Goal: Transaction & Acquisition: Purchase product/service

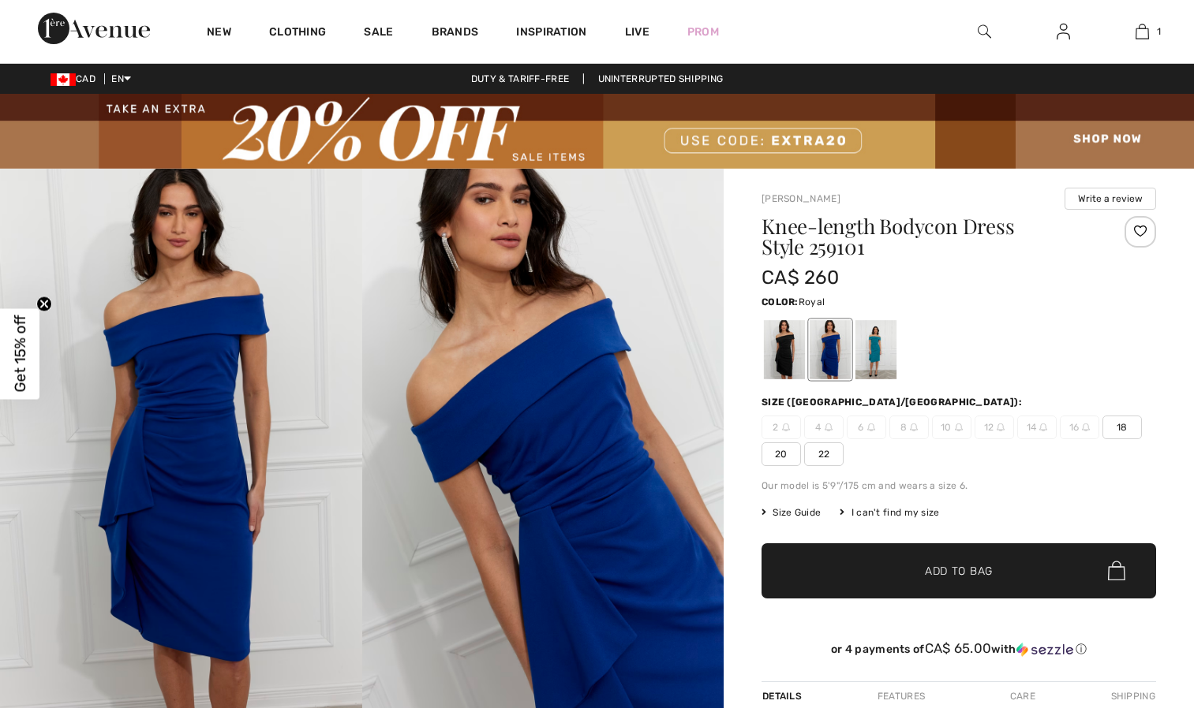
click at [41, 304] on icon "Close teaser" at bounding box center [44, 304] width 6 height 6
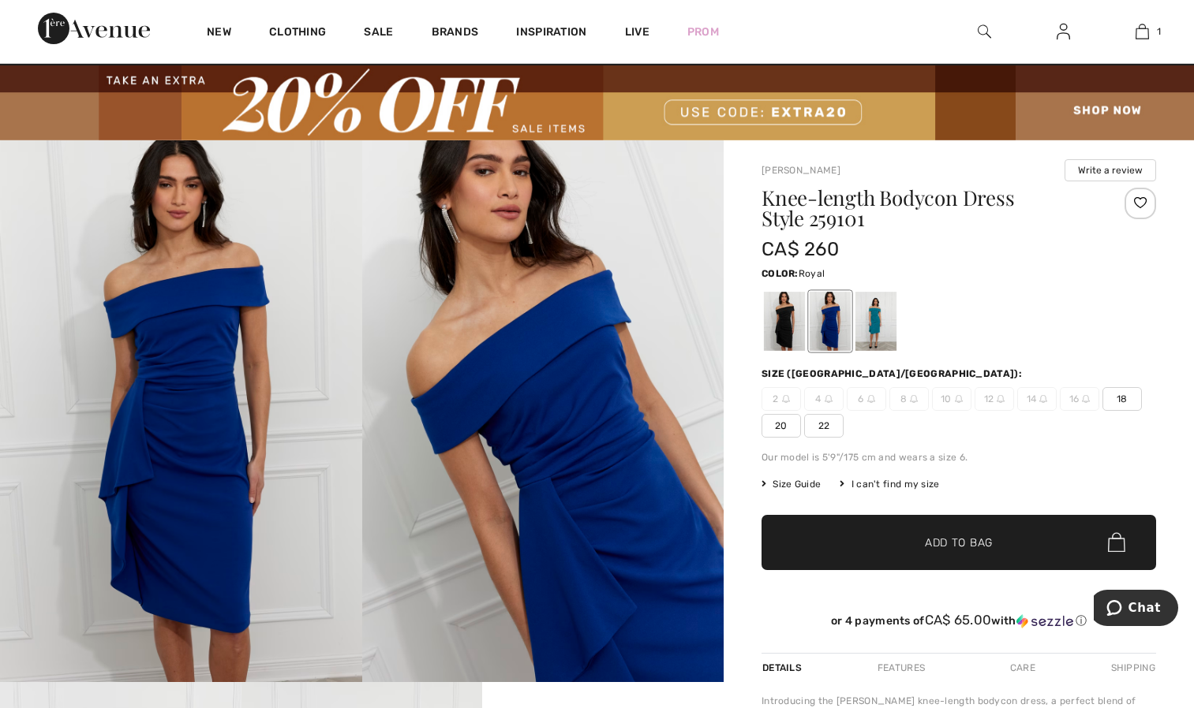
click at [122, 42] on img at bounding box center [94, 29] width 112 height 32
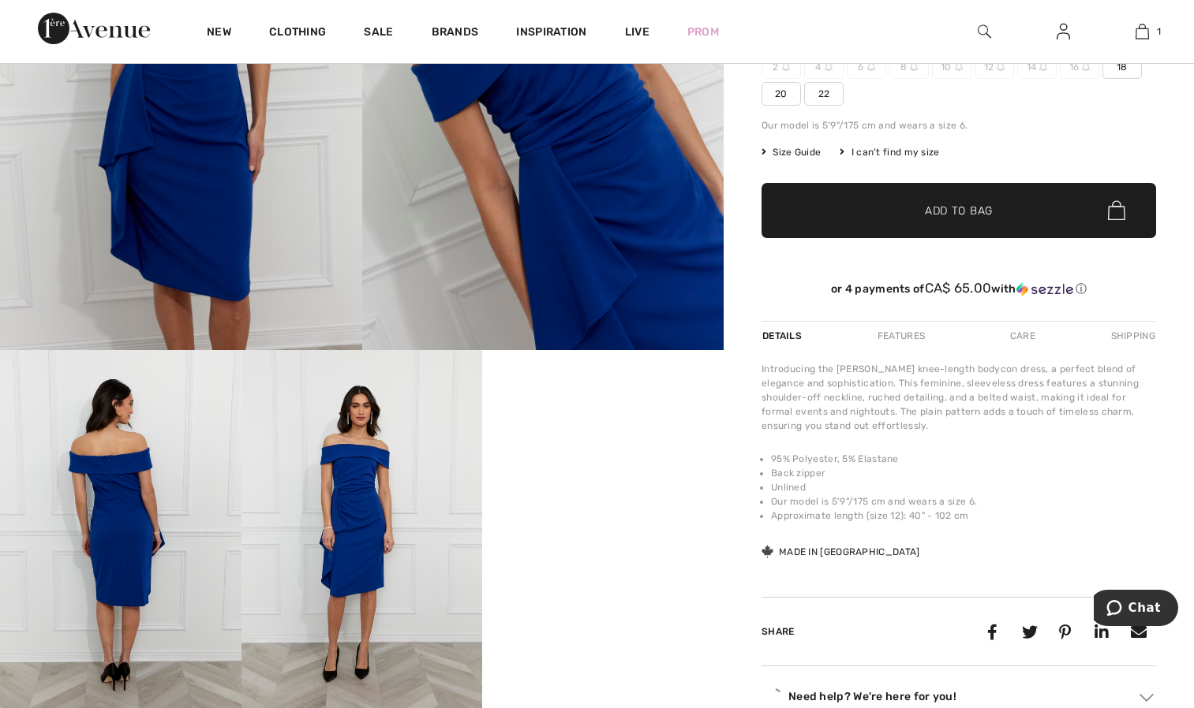
scroll to position [363, 0]
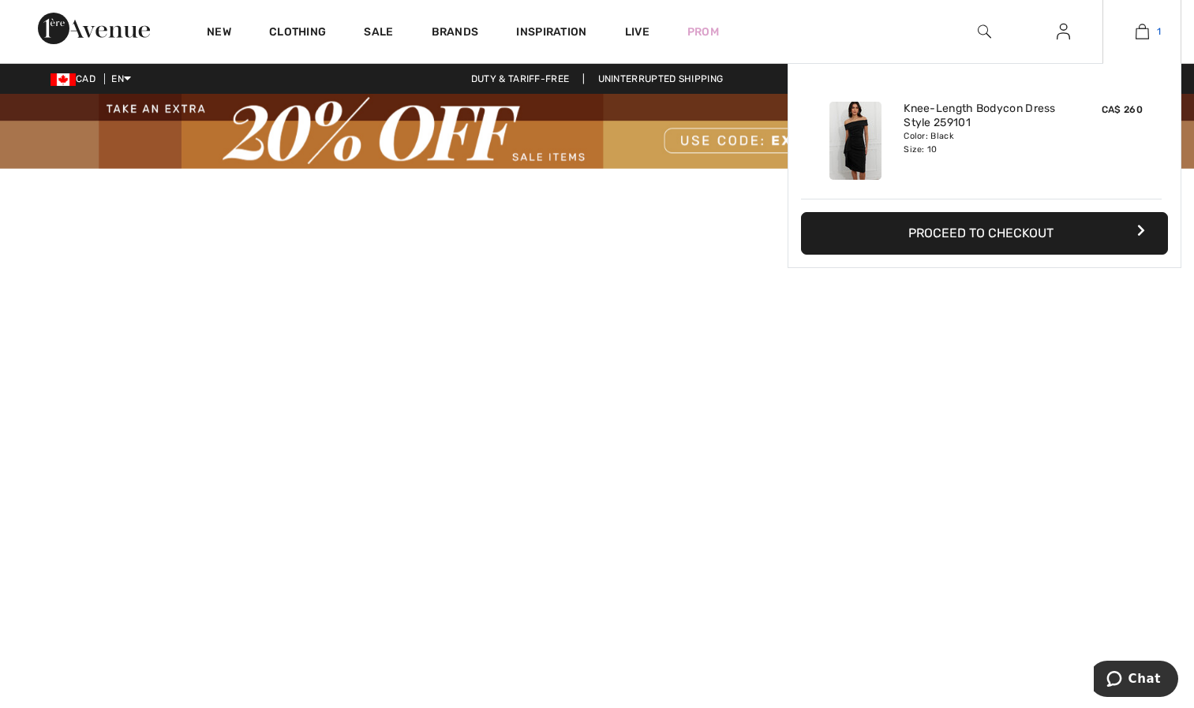
click at [1132, 32] on link "1" at bounding box center [1141, 31] width 77 height 19
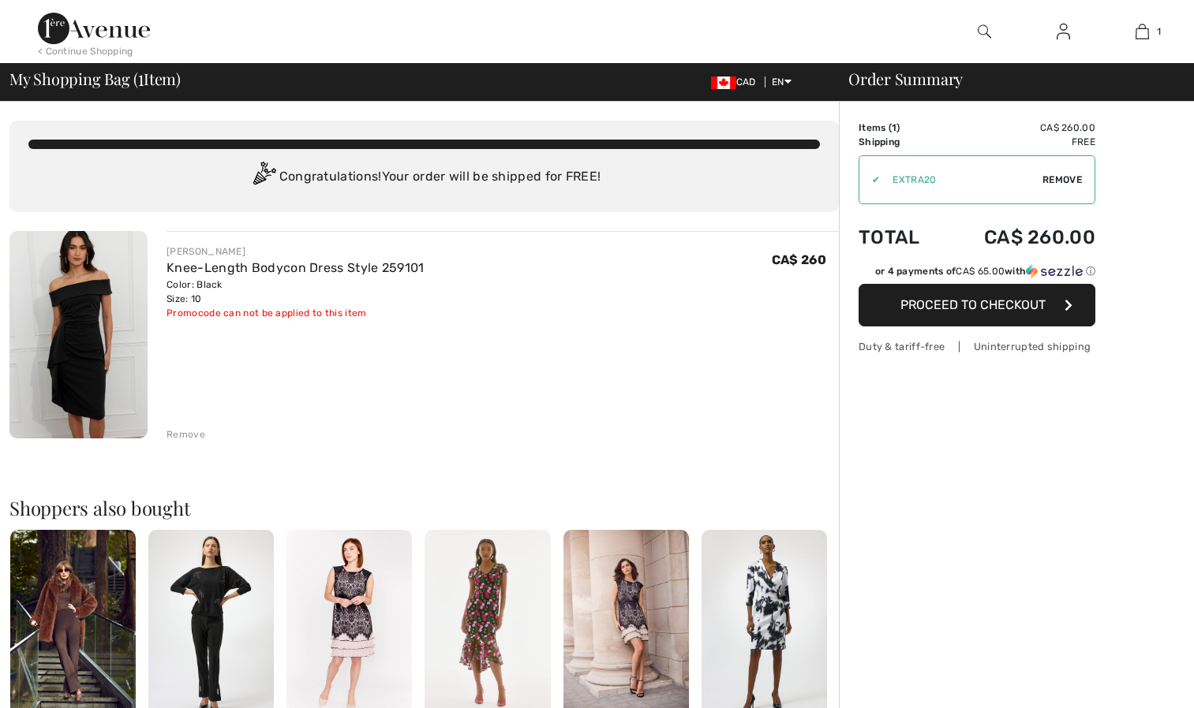
click at [1056, 180] on span "Remove" at bounding box center [1061, 180] width 39 height 14
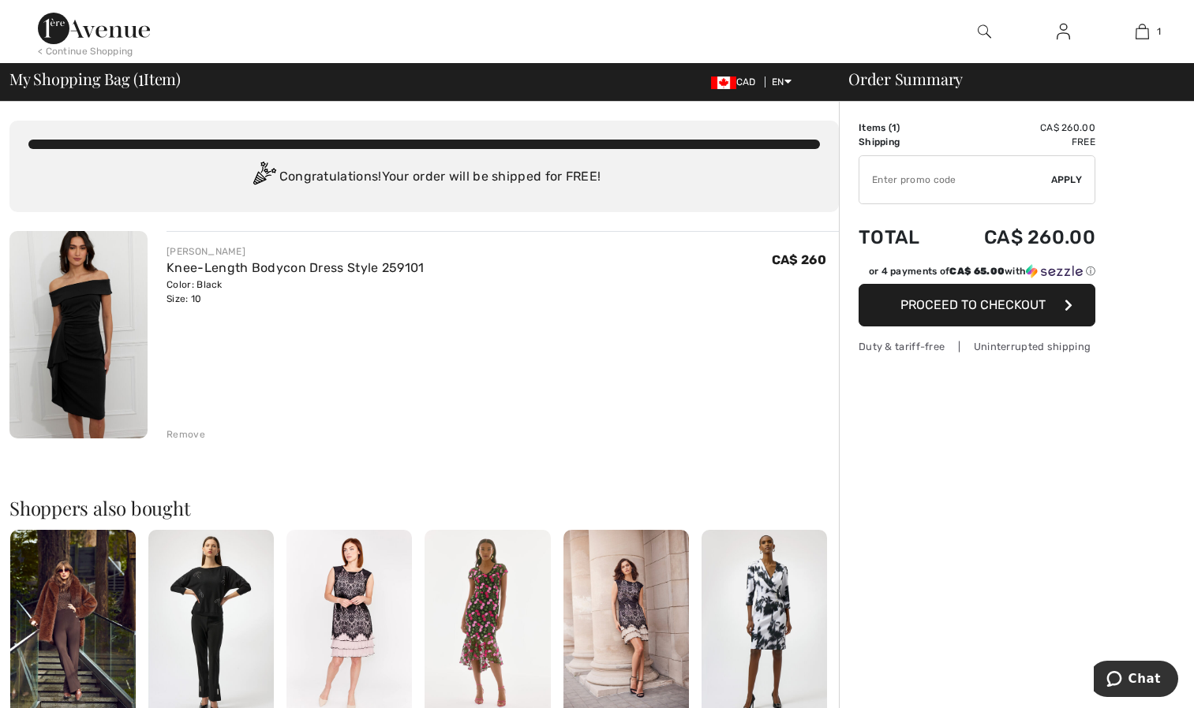
click at [1056, 180] on span "Apply" at bounding box center [1067, 180] width 32 height 14
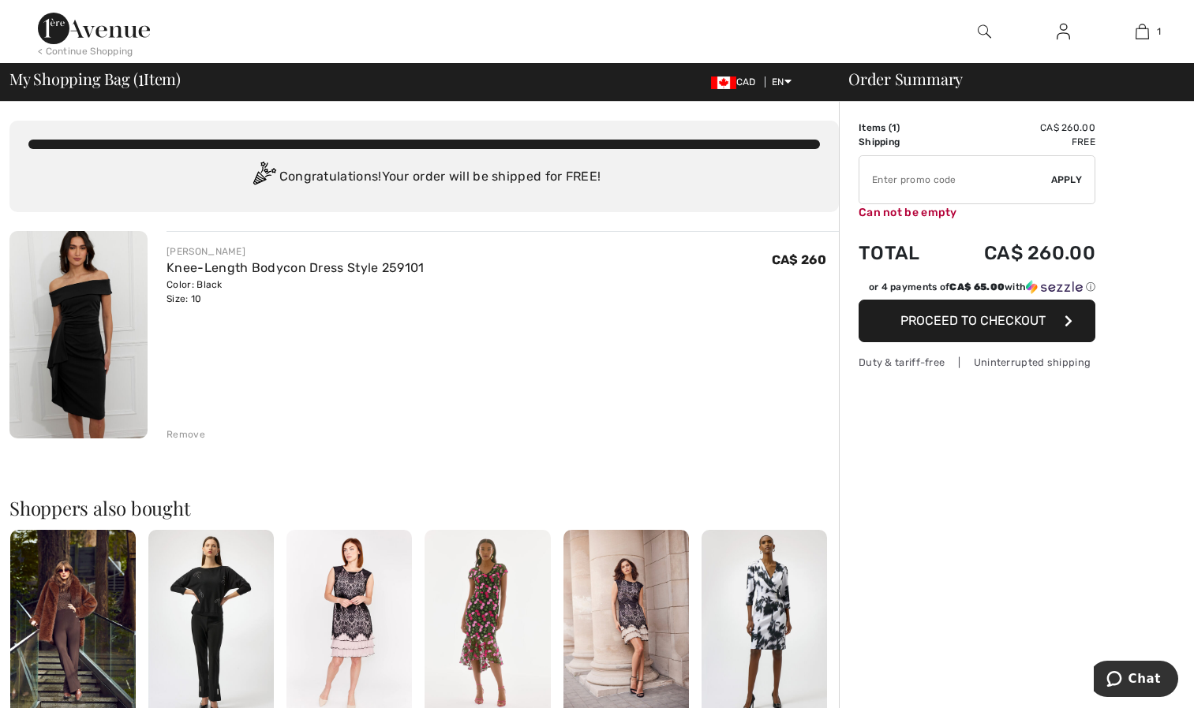
click at [1022, 185] on input "TEXT" at bounding box center [955, 179] width 192 height 47
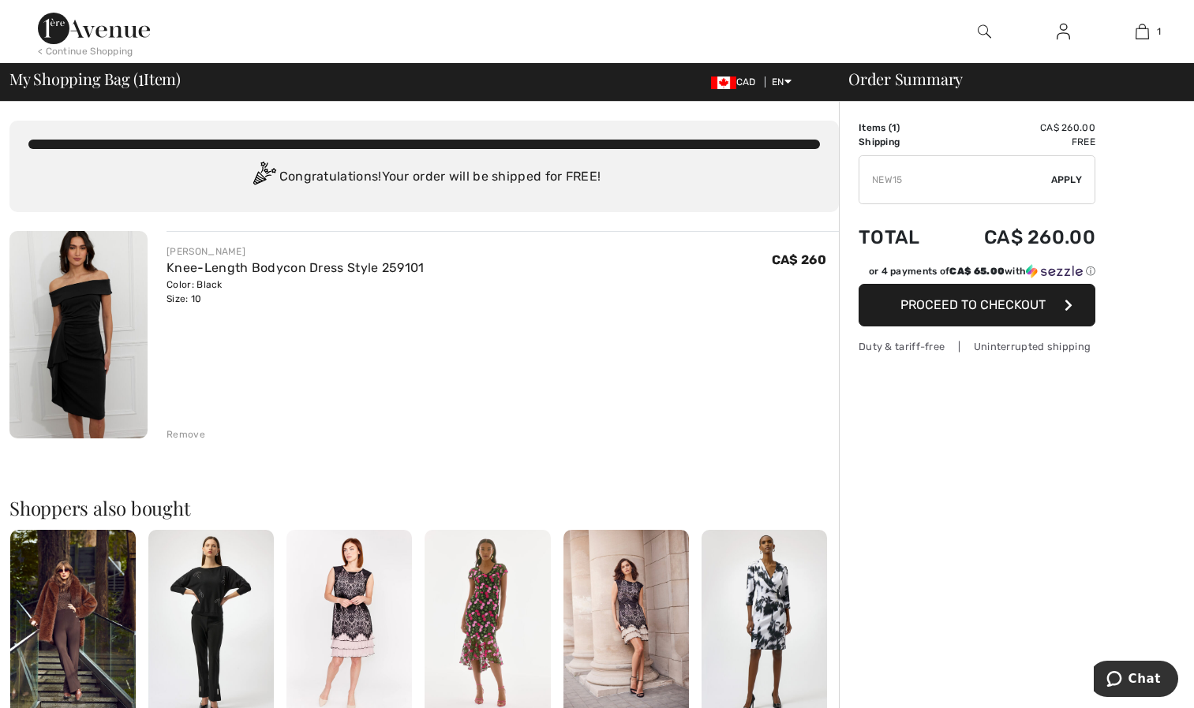
type input "NEW15"
click at [1065, 186] on span "Apply" at bounding box center [1067, 180] width 32 height 14
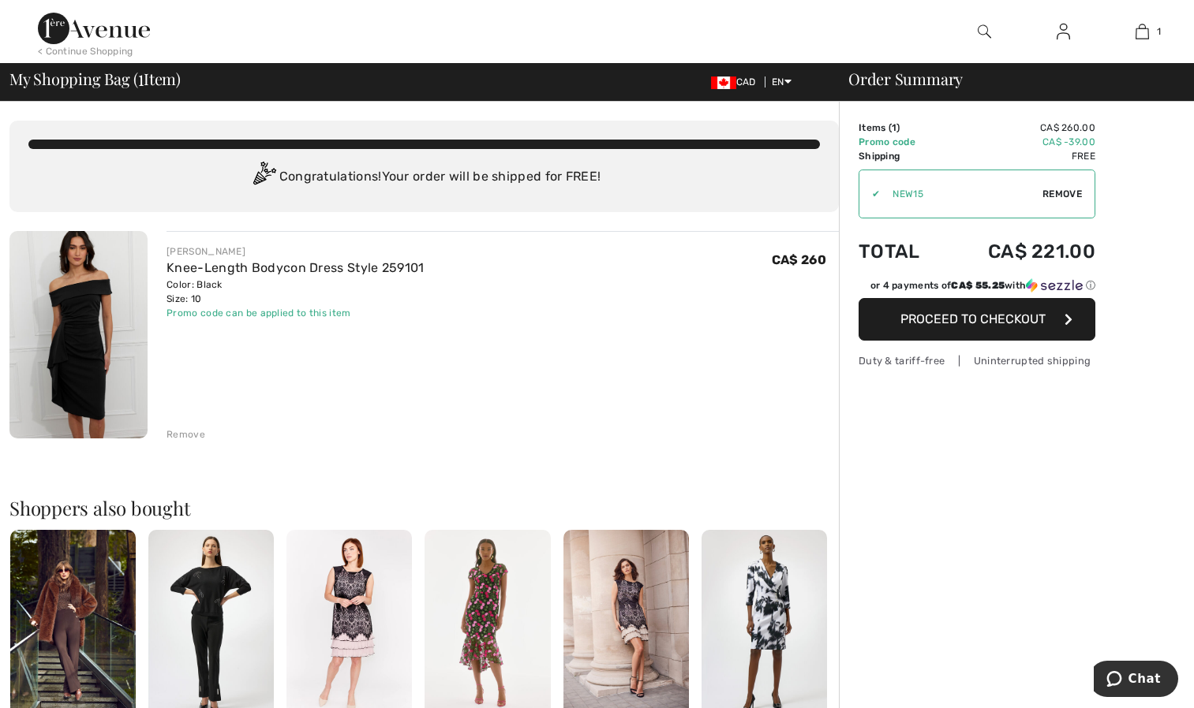
click at [65, 353] on img at bounding box center [78, 334] width 138 height 207
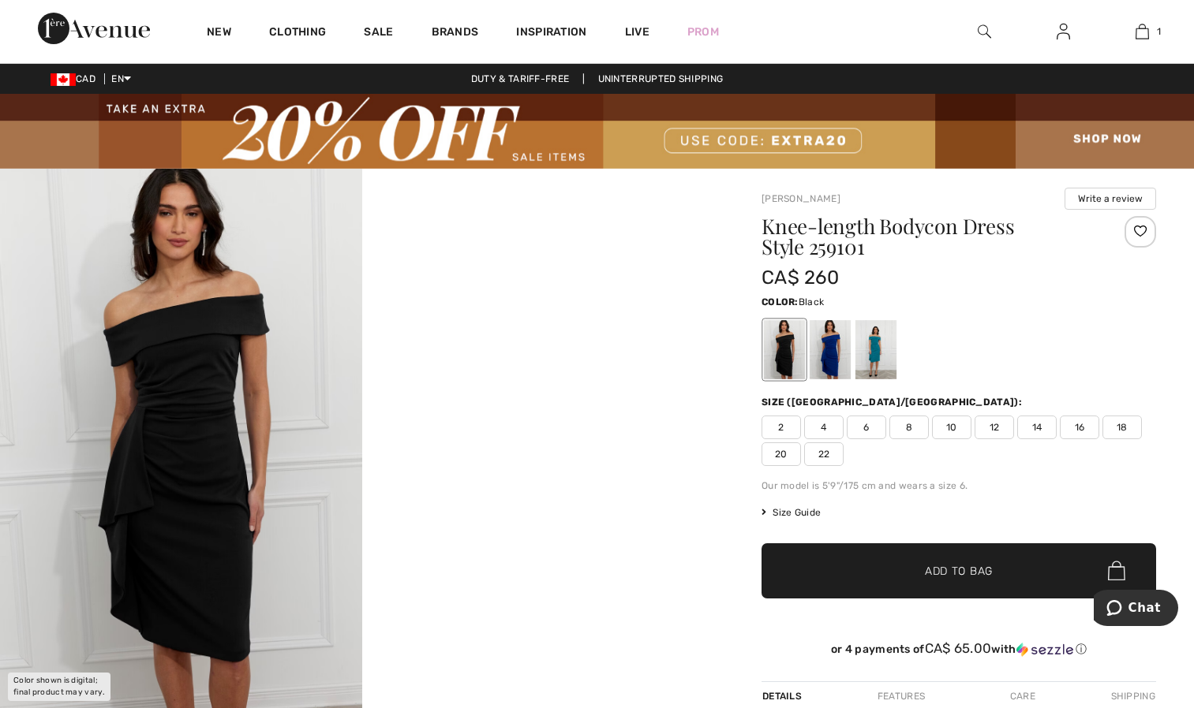
click at [191, 398] on img at bounding box center [181, 440] width 362 height 543
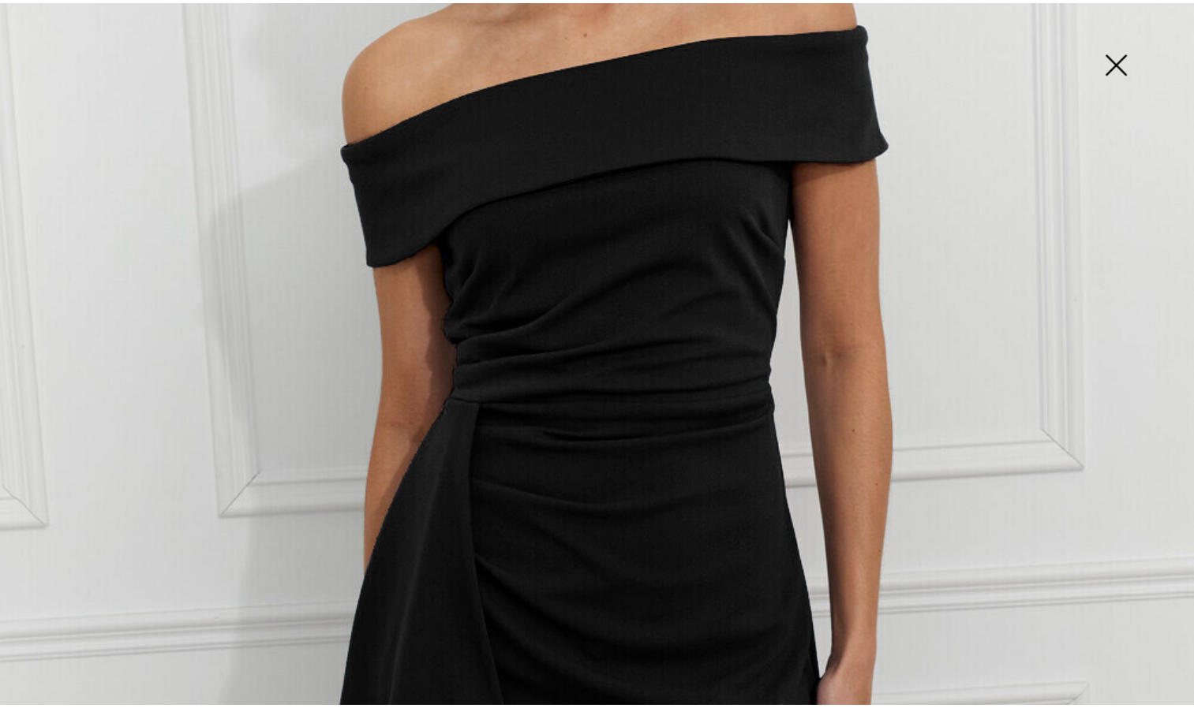
scroll to position [391, 0]
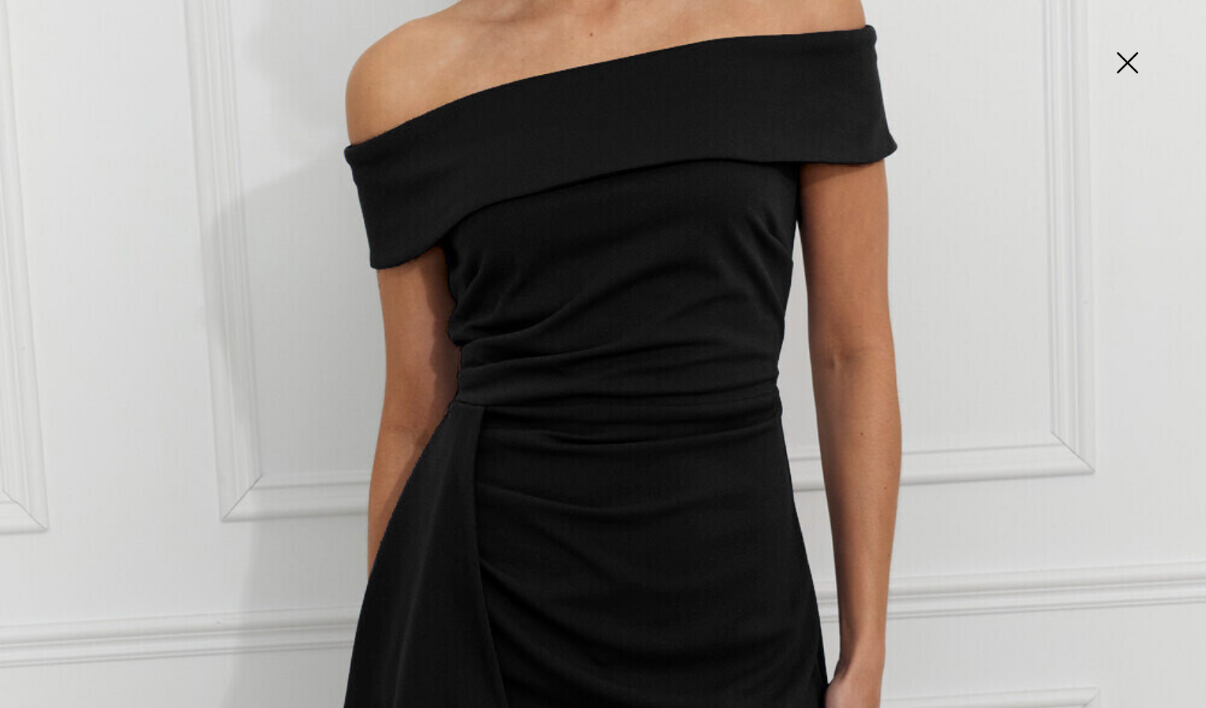
click at [1125, 67] on img at bounding box center [1126, 64] width 79 height 81
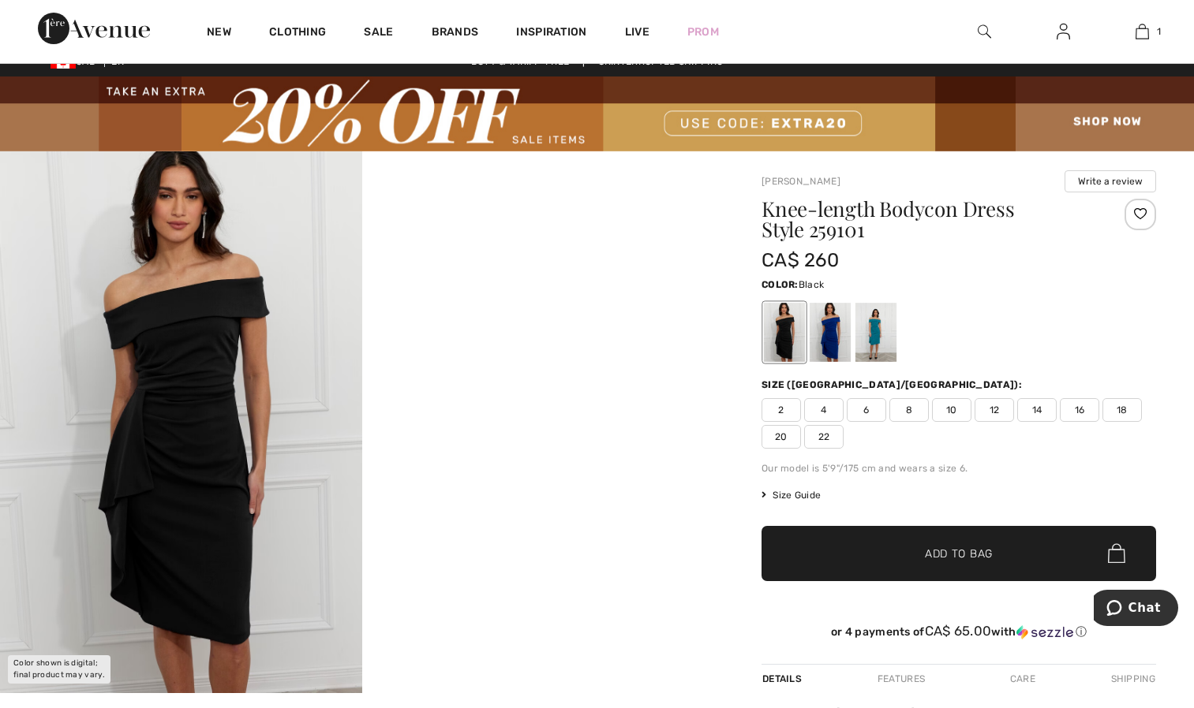
scroll to position [28, 0]
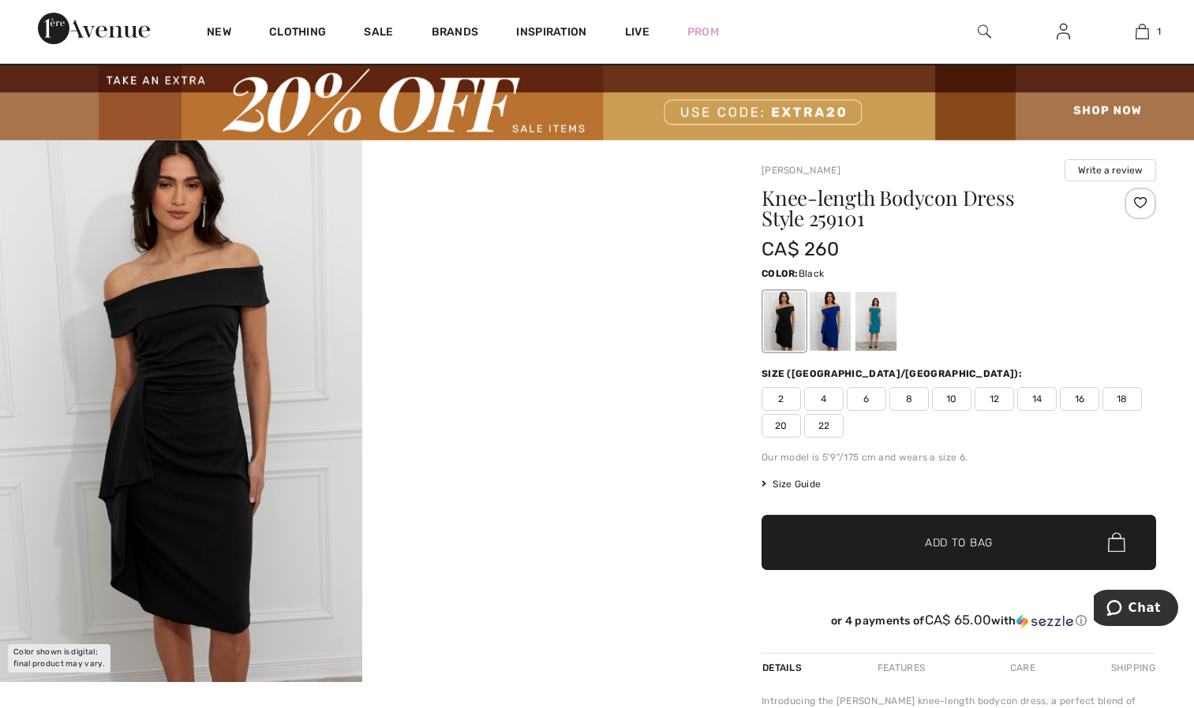
click at [884, 337] on div at bounding box center [875, 321] width 41 height 59
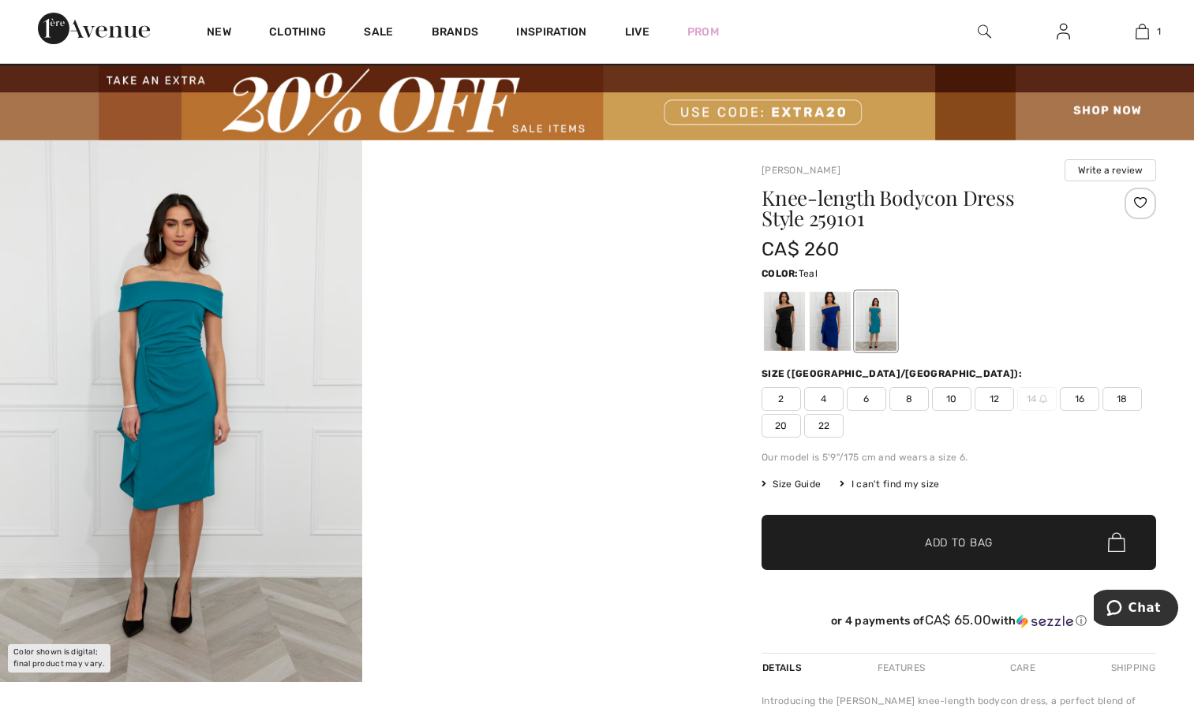
click at [783, 334] on div at bounding box center [784, 321] width 41 height 59
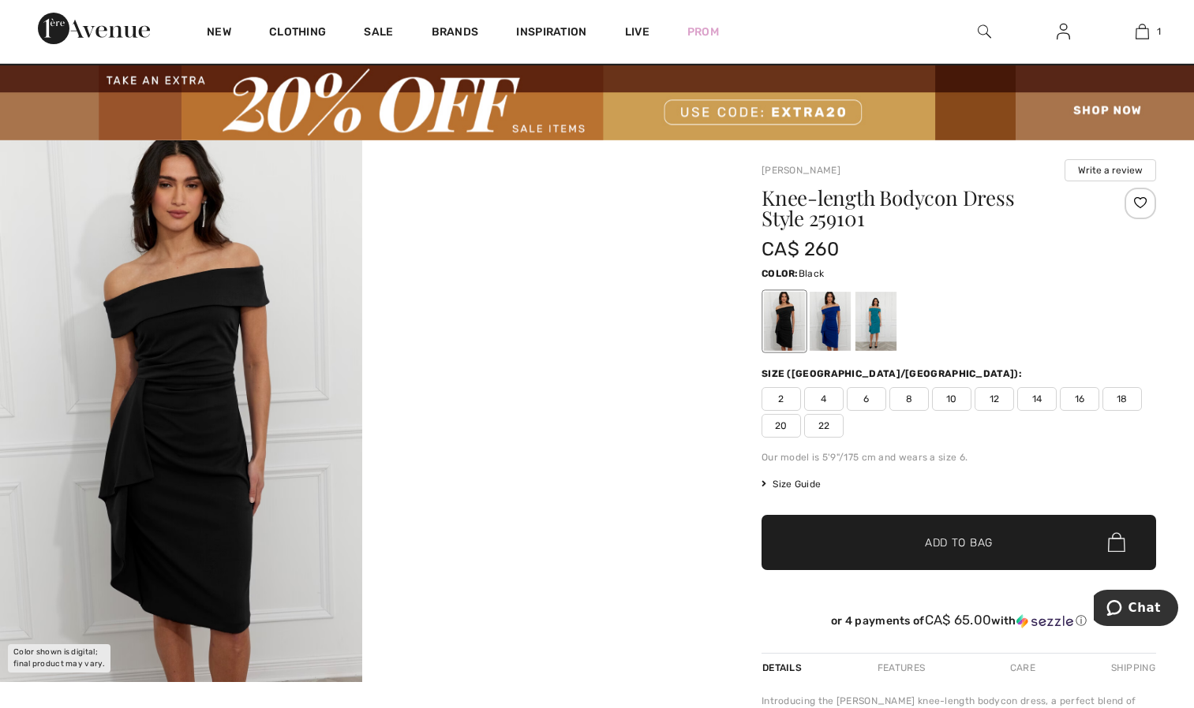
click at [823, 355] on div "Knee-length Bodycon Dress Style 259101 CA$ 260 Color: Black Black Size (CA/US):…" at bounding box center [958, 420] width 394 height 465
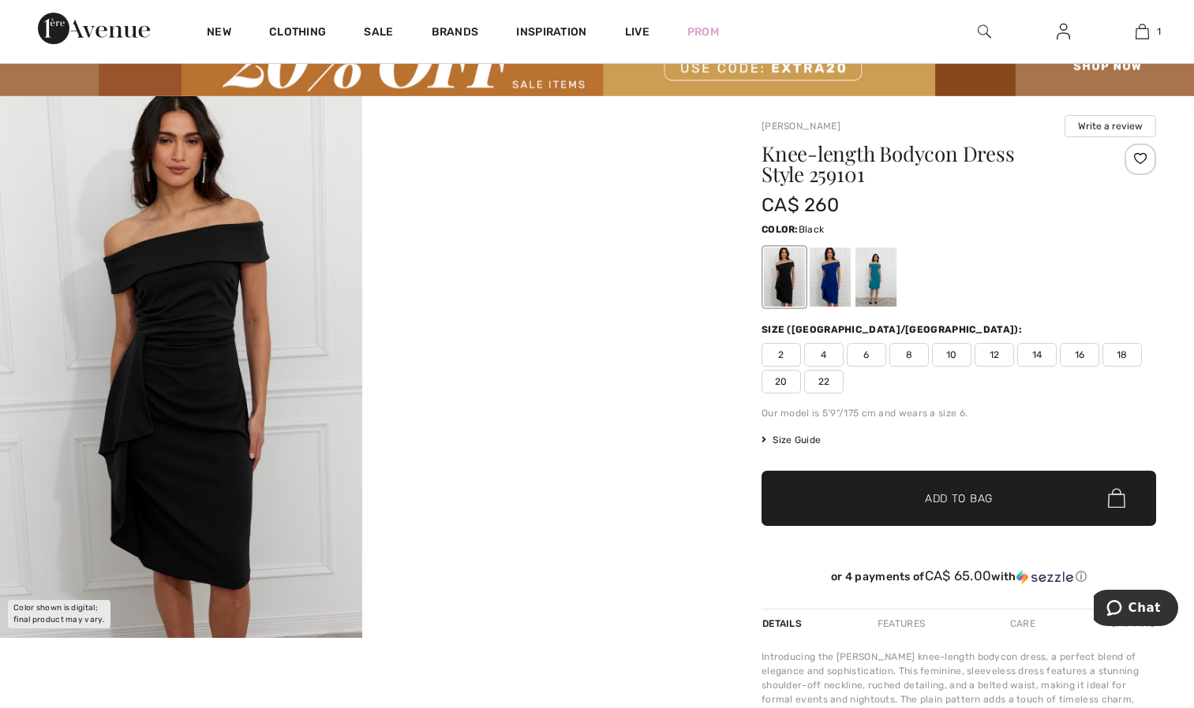
scroll to position [0, 0]
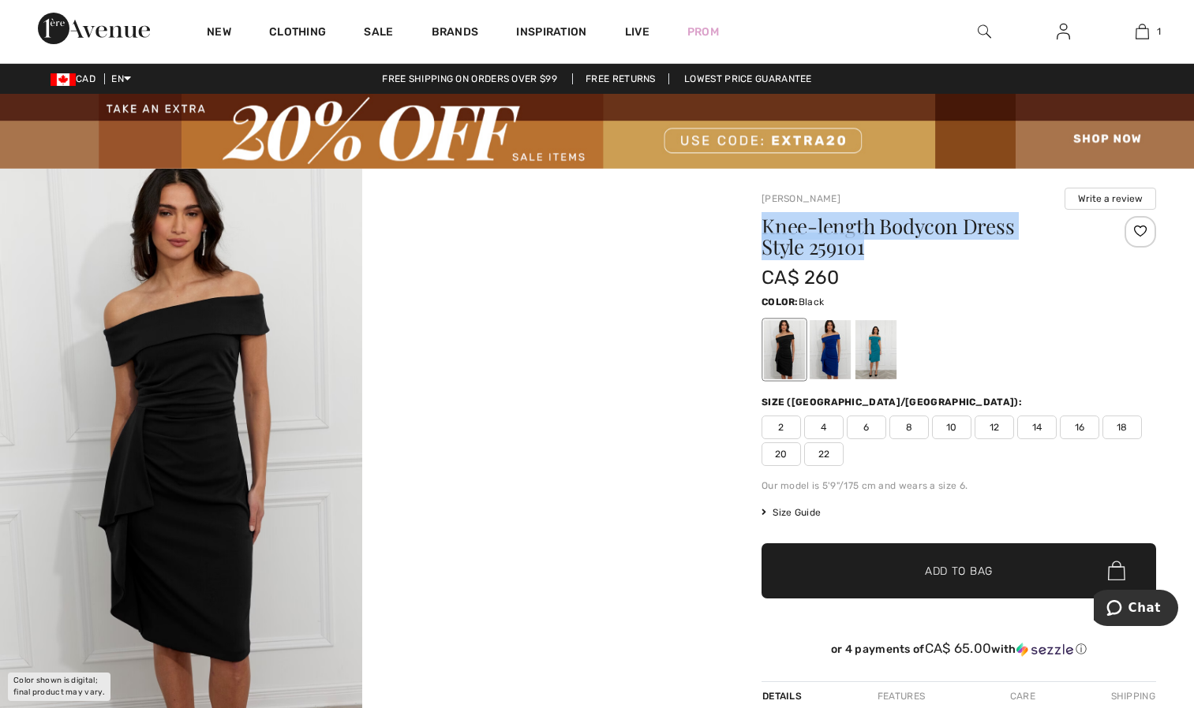
drag, startPoint x: 761, startPoint y: 223, endPoint x: 870, endPoint y: 246, distance: 111.3
click at [870, 246] on h1 "Knee-length Bodycon Dress Style 259101" at bounding box center [925, 236] width 329 height 41
drag, startPoint x: 870, startPoint y: 246, endPoint x: 845, endPoint y: 241, distance: 25.8
copy h1 "Knee-length Bodycon Dress Style 259101"
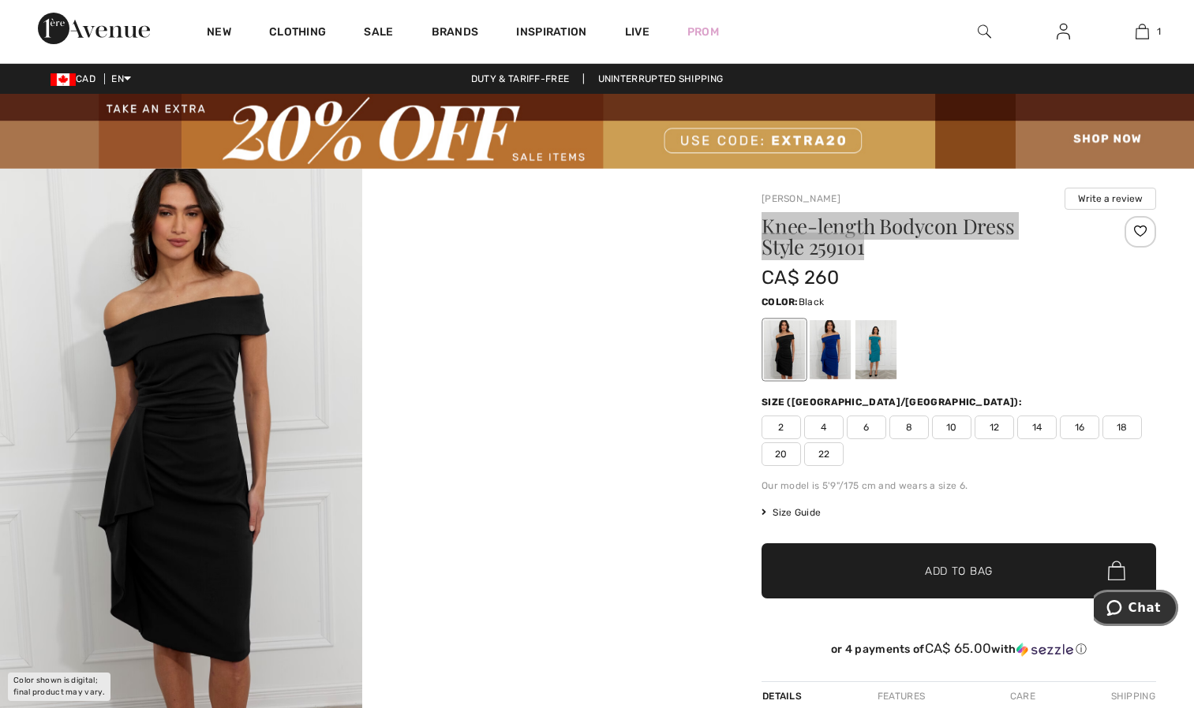
click at [1133, 606] on span "Chat" at bounding box center [1144, 608] width 32 height 14
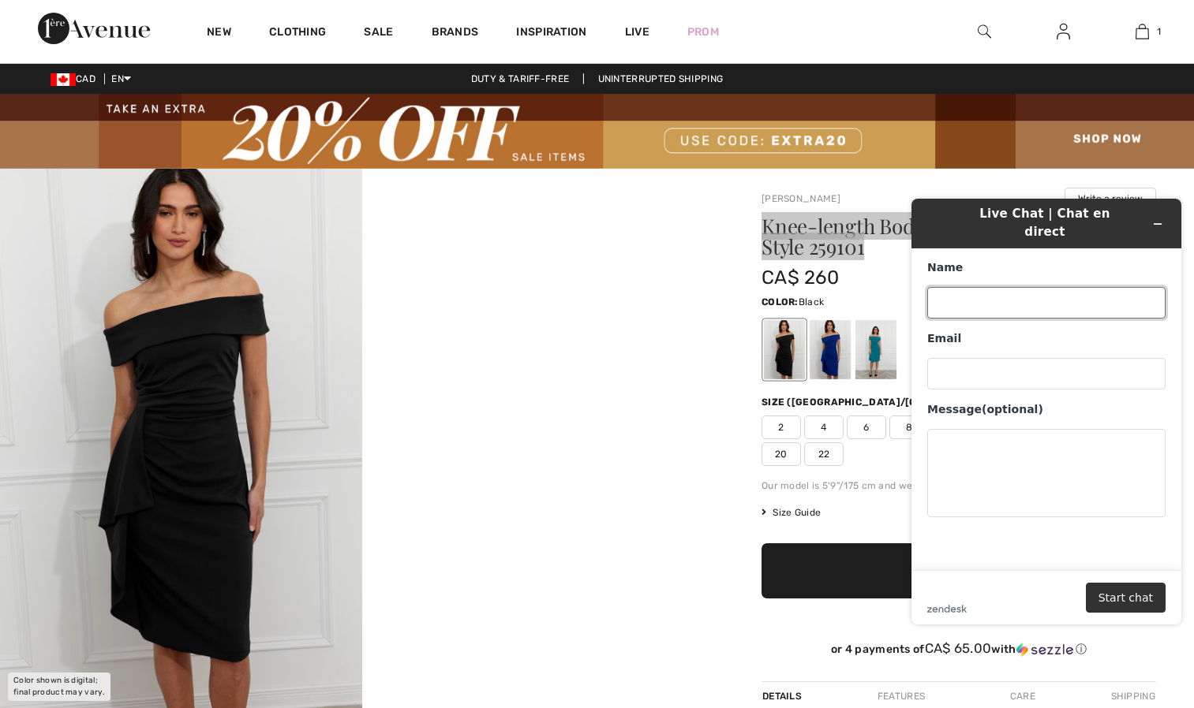
click at [1123, 295] on input "Name" at bounding box center [1046, 303] width 238 height 32
type input "Aimee Fulton"
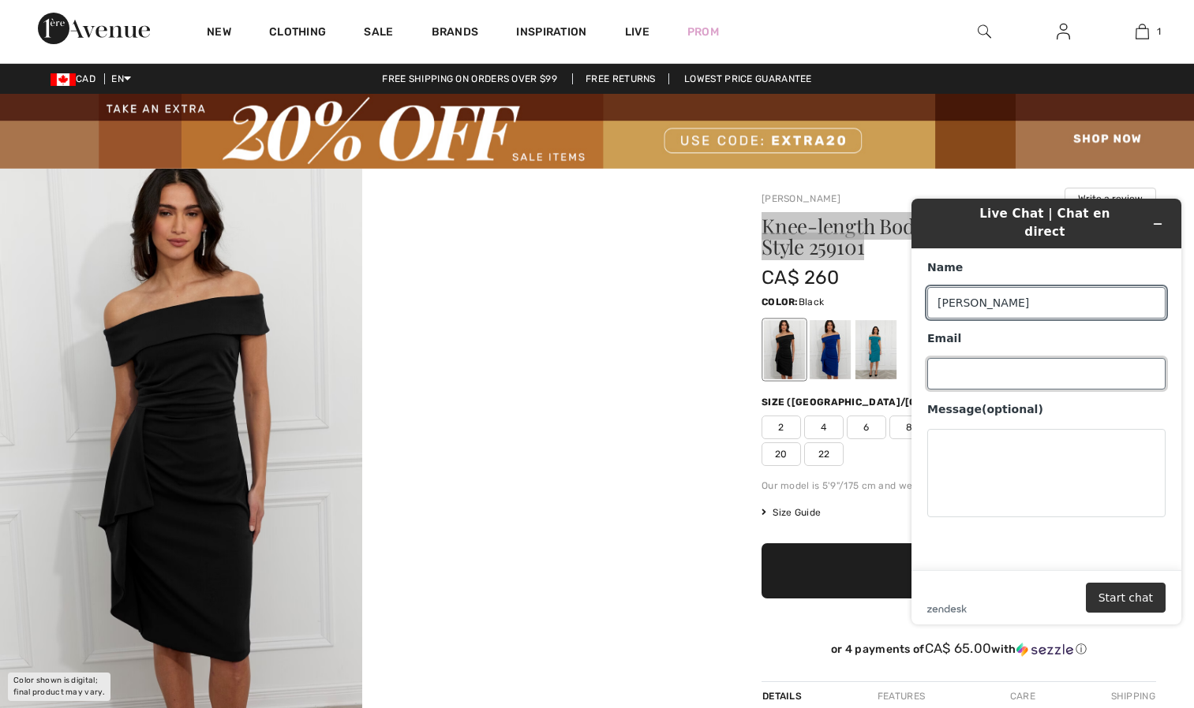
click at [1070, 363] on input "Email" at bounding box center [1046, 374] width 238 height 32
type input "[EMAIL_ADDRESS][DOMAIN_NAME]"
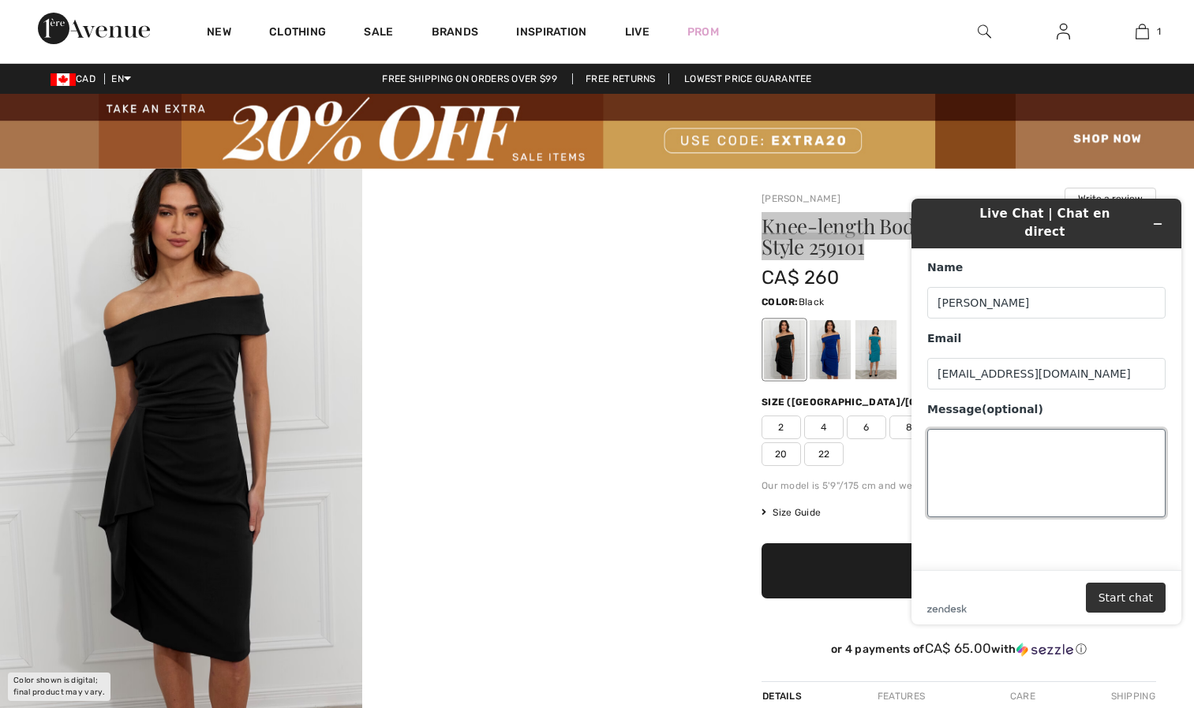
click at [1037, 444] on textarea "Message (optional)" at bounding box center [1046, 473] width 238 height 88
type textarea "i"
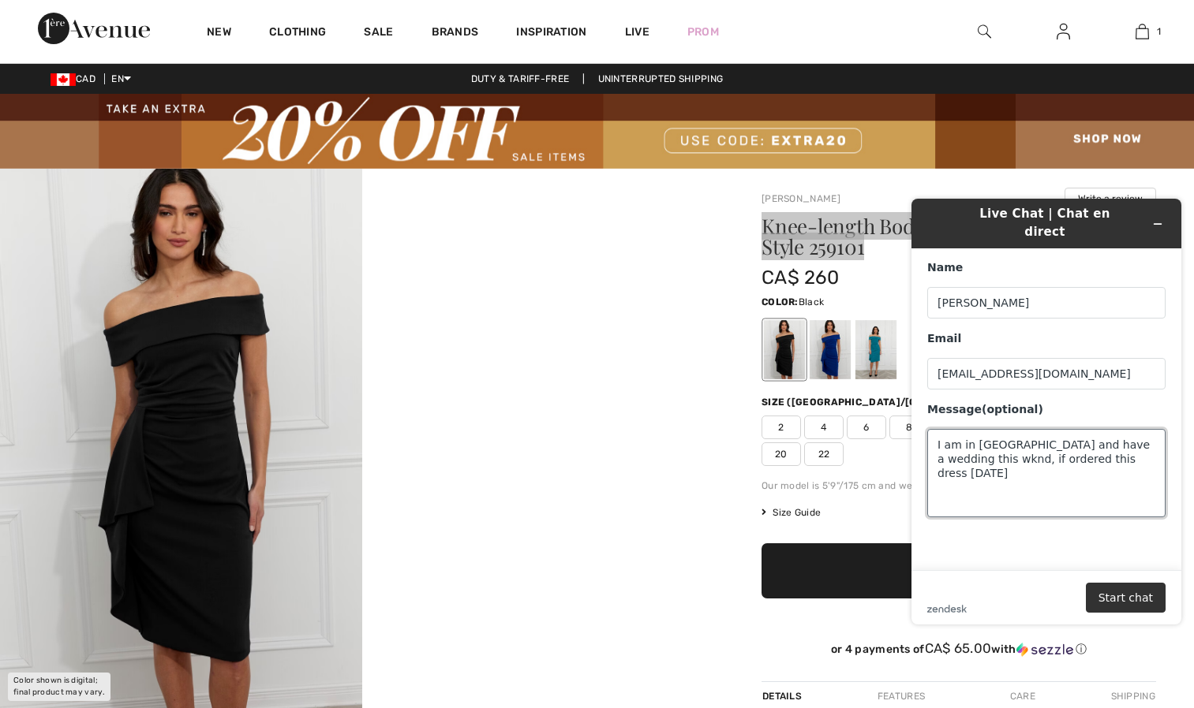
click at [1124, 443] on textarea "I am in Ottawa and have a wedding this wknd, if ordered this dress today" at bounding box center [1046, 473] width 238 height 88
paste textarea "Knee-length Bodycon Dress Style 259101"
type textarea "I am in [GEOGRAPHIC_DATA] and have a wedding this wknd, if ordered this dress […"
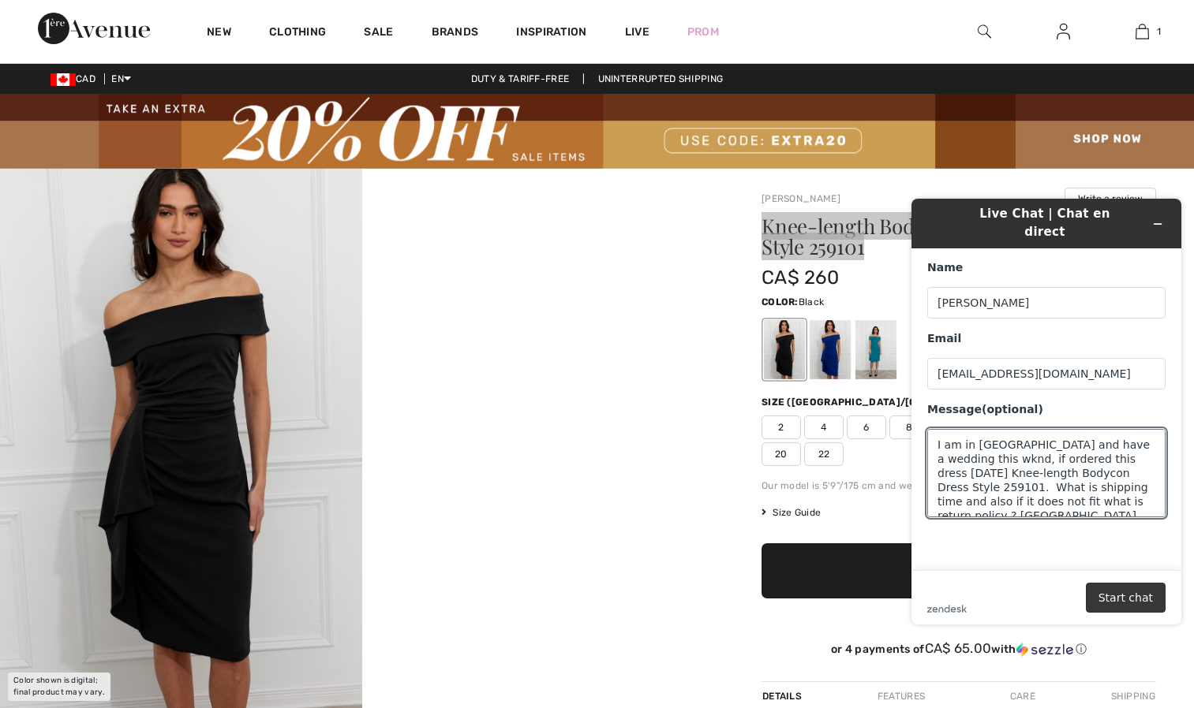
click at [1142, 605] on button "Start chat" at bounding box center [1126, 598] width 80 height 30
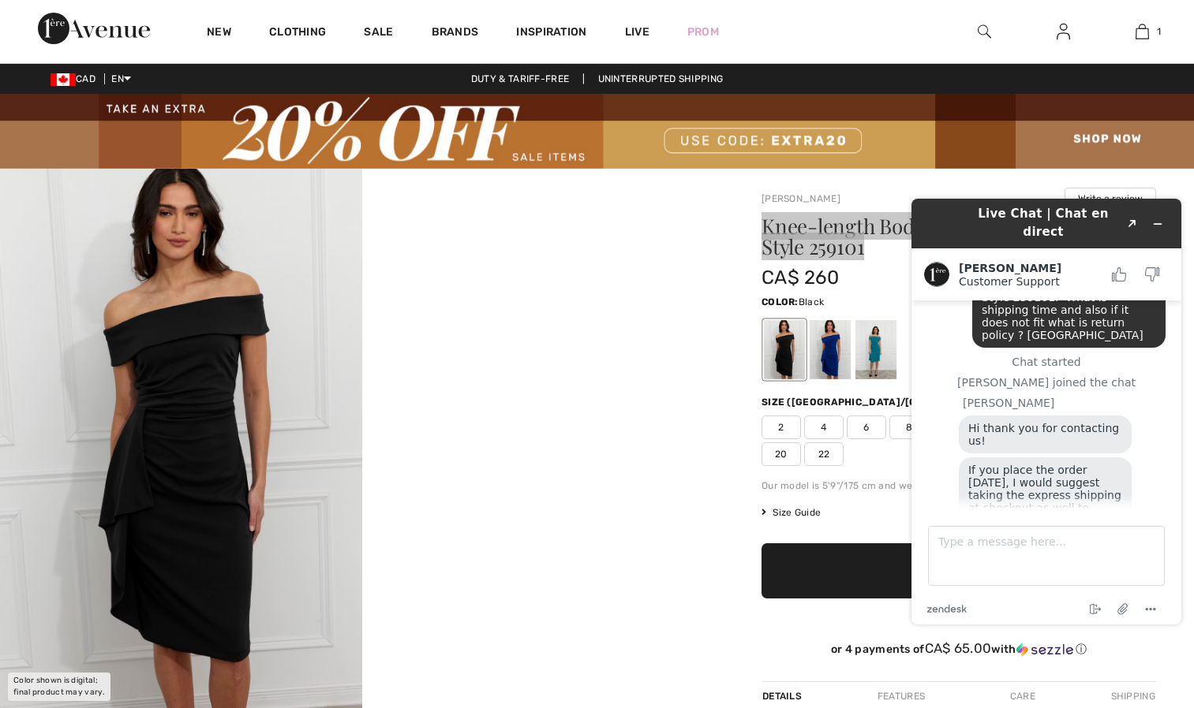
scroll to position [120, 0]
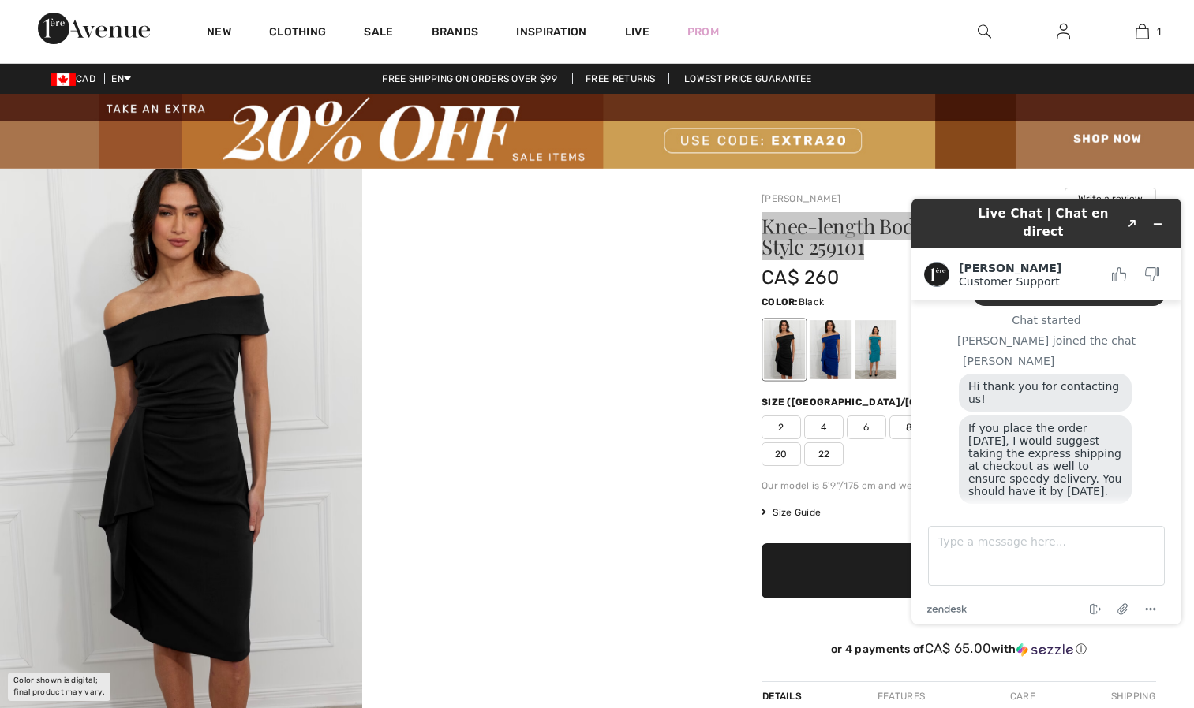
click at [1039, 514] on link "https://www.1ereavenue.com/en/store+policy/" at bounding box center [1029, 520] width 123 height 13
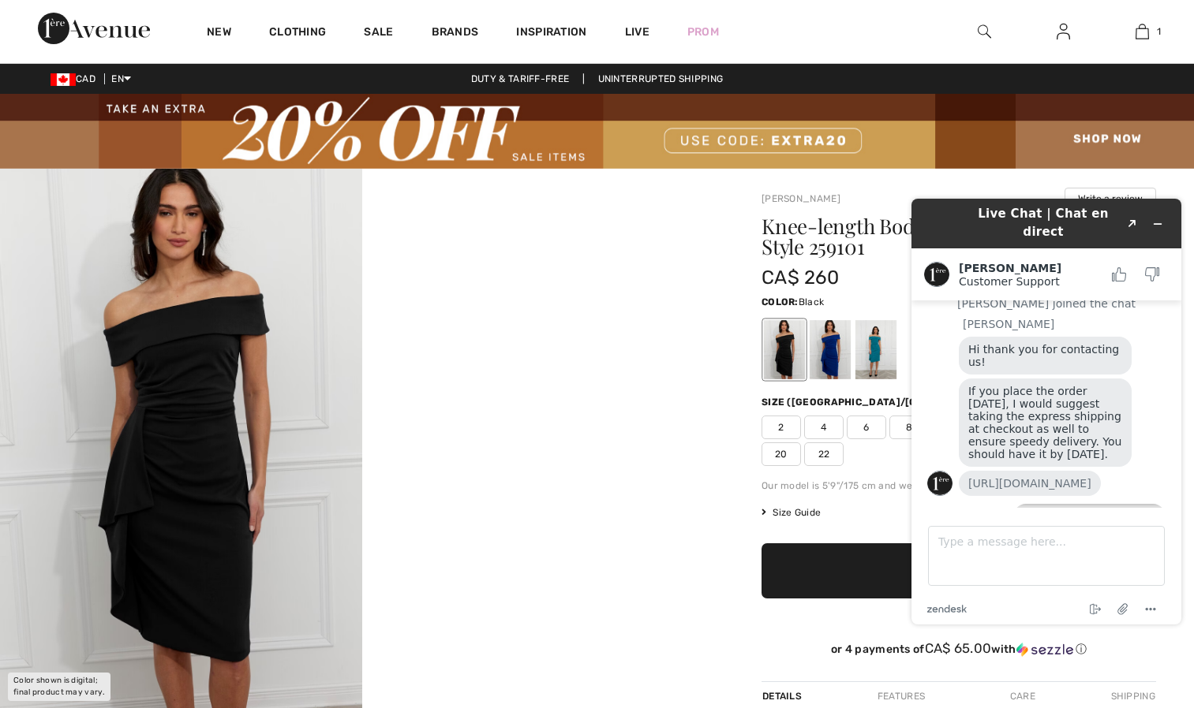
click at [801, 510] on span "Size Guide" at bounding box center [790, 513] width 59 height 14
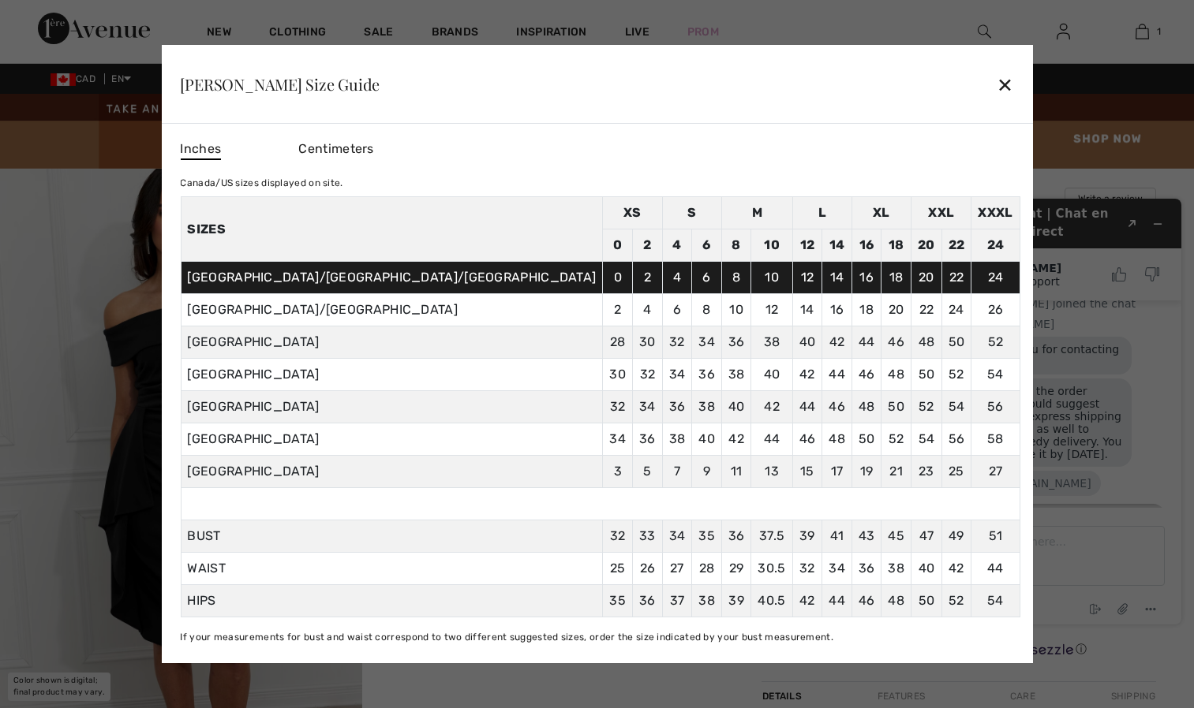
scroll to position [210, 0]
click at [996, 72] on div "✕" at bounding box center [1004, 84] width 17 height 33
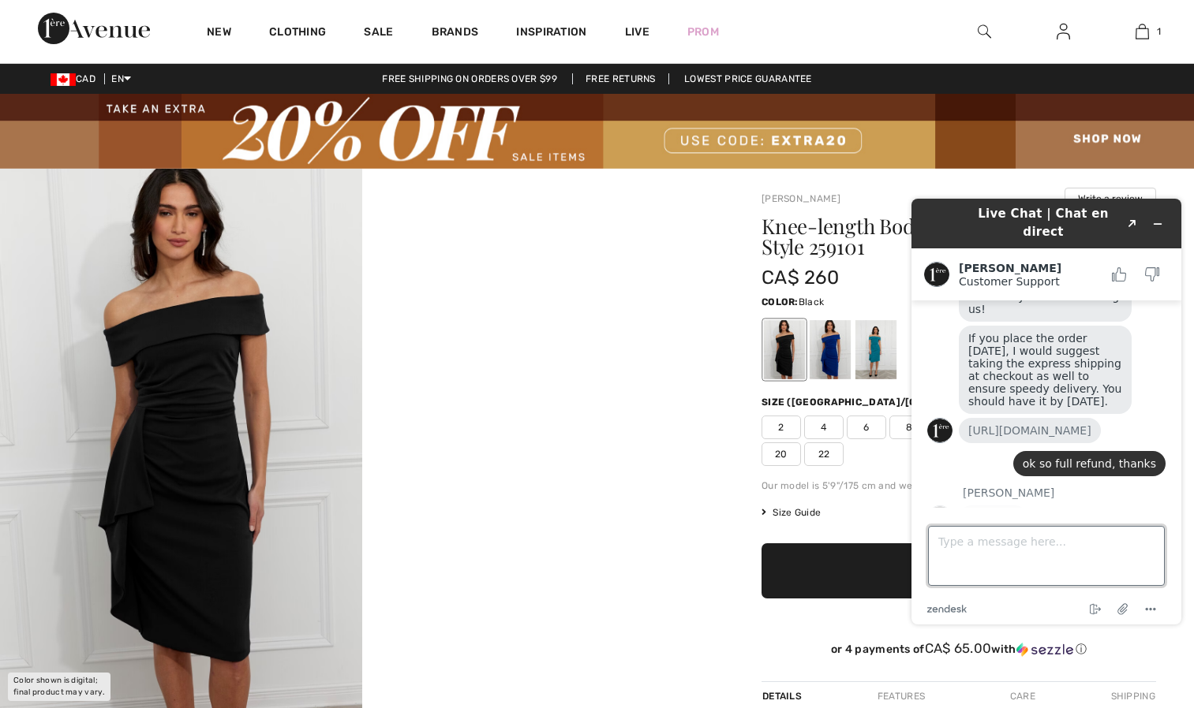
click at [998, 536] on textarea "Type a message here..." at bounding box center [1046, 556] width 237 height 60
type textarea "great thanks"
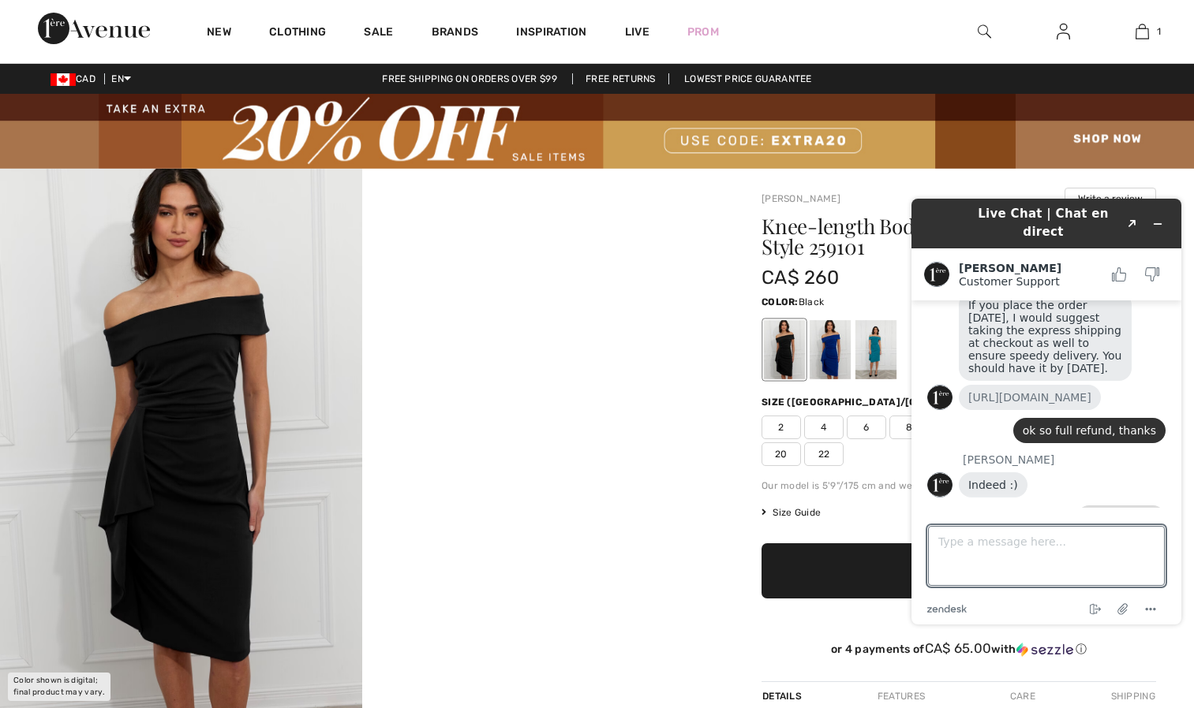
click at [641, 374] on div at bounding box center [361, 440] width 723 height 543
click at [1065, 36] on img at bounding box center [1062, 31] width 13 height 19
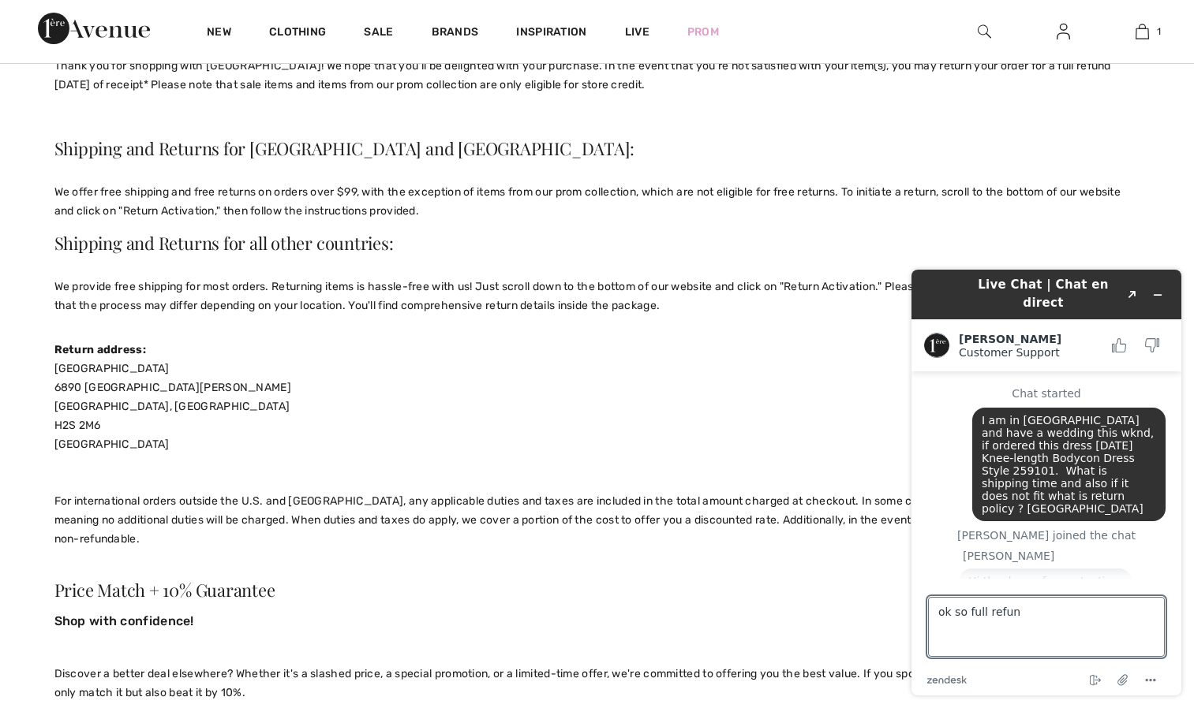
scroll to position [124, 0]
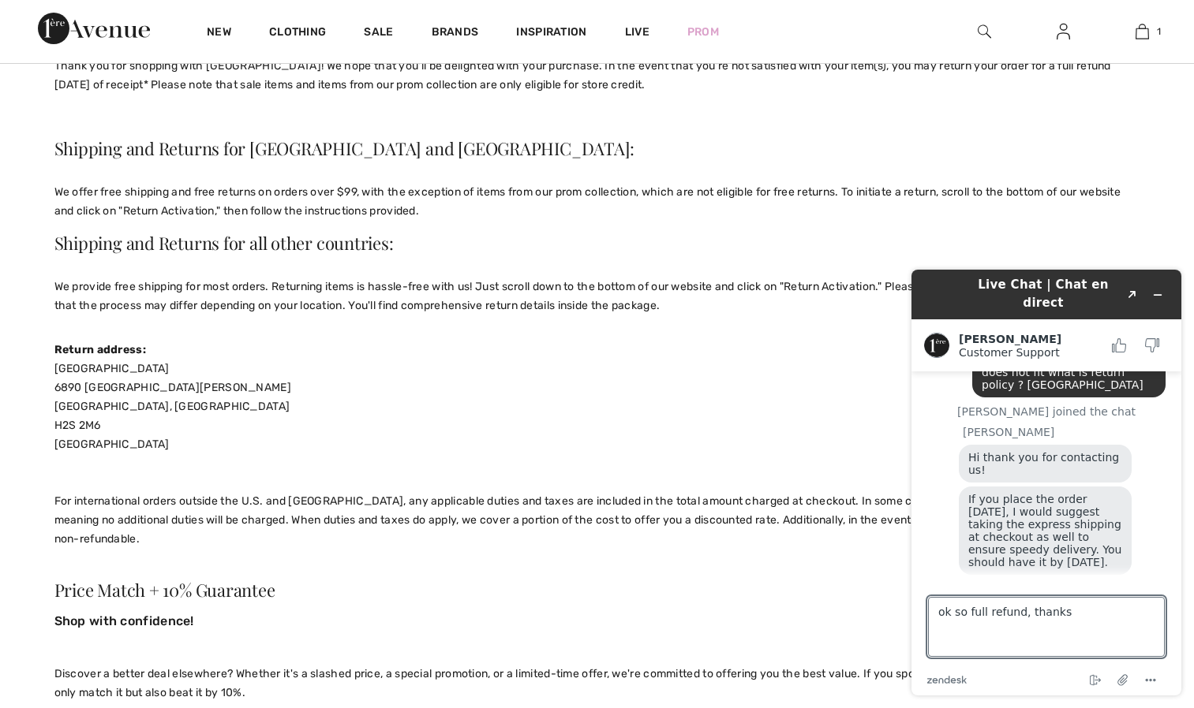
type textarea "ok so full refund, thanks"
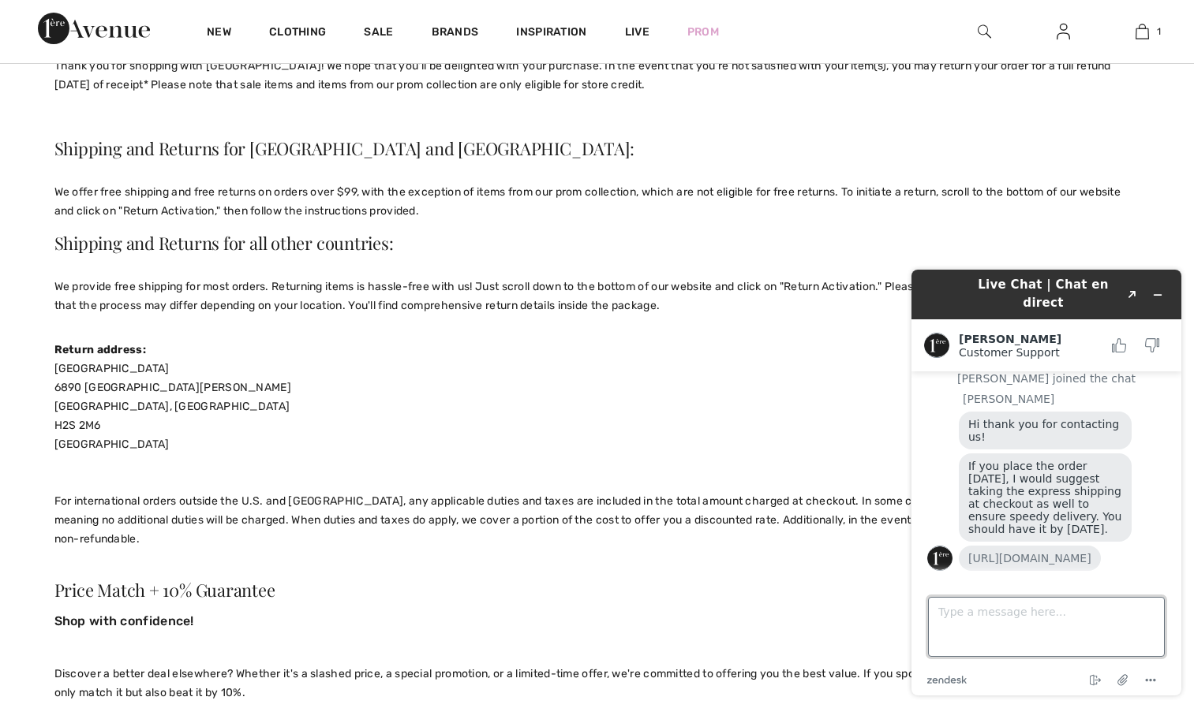
scroll to position [316, 0]
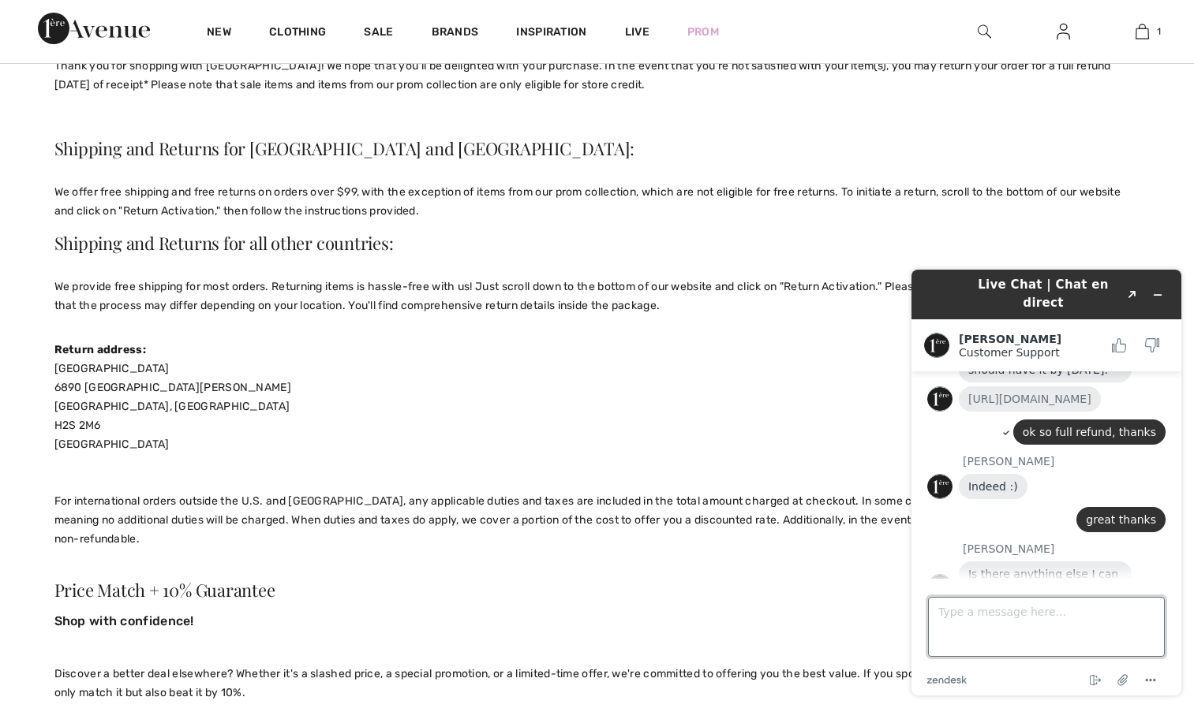
type textarea "o"
type textarea "no thats all thanks"
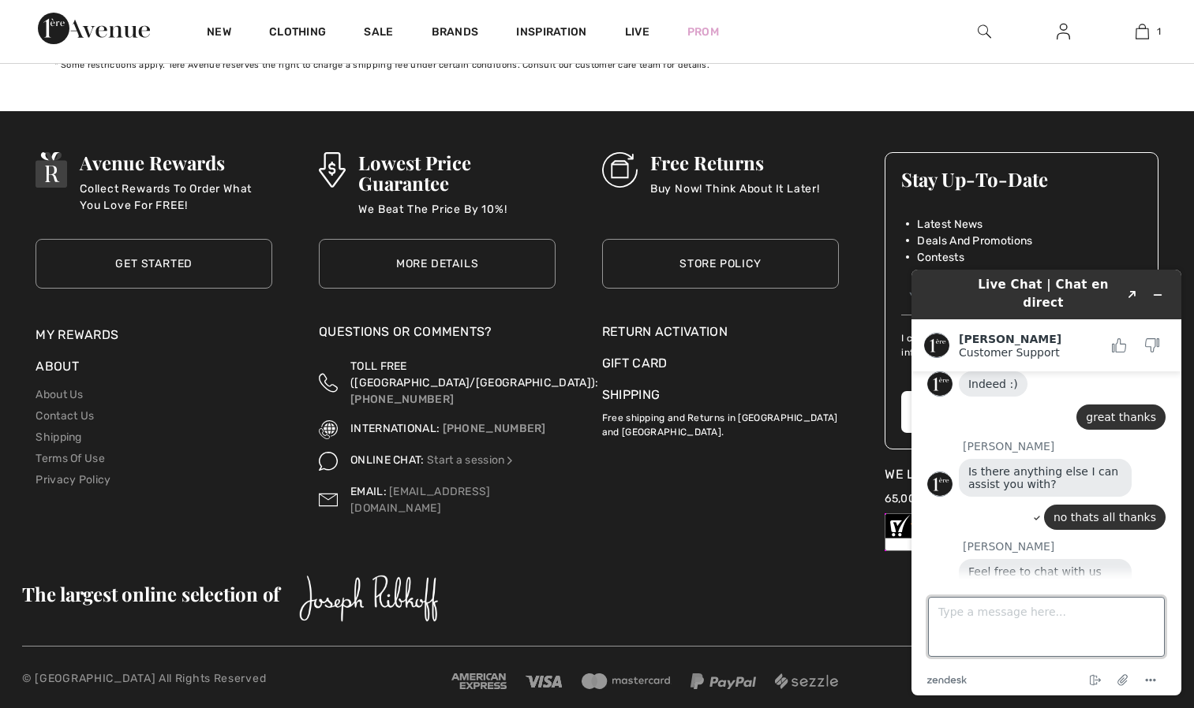
scroll to position [1789, 0]
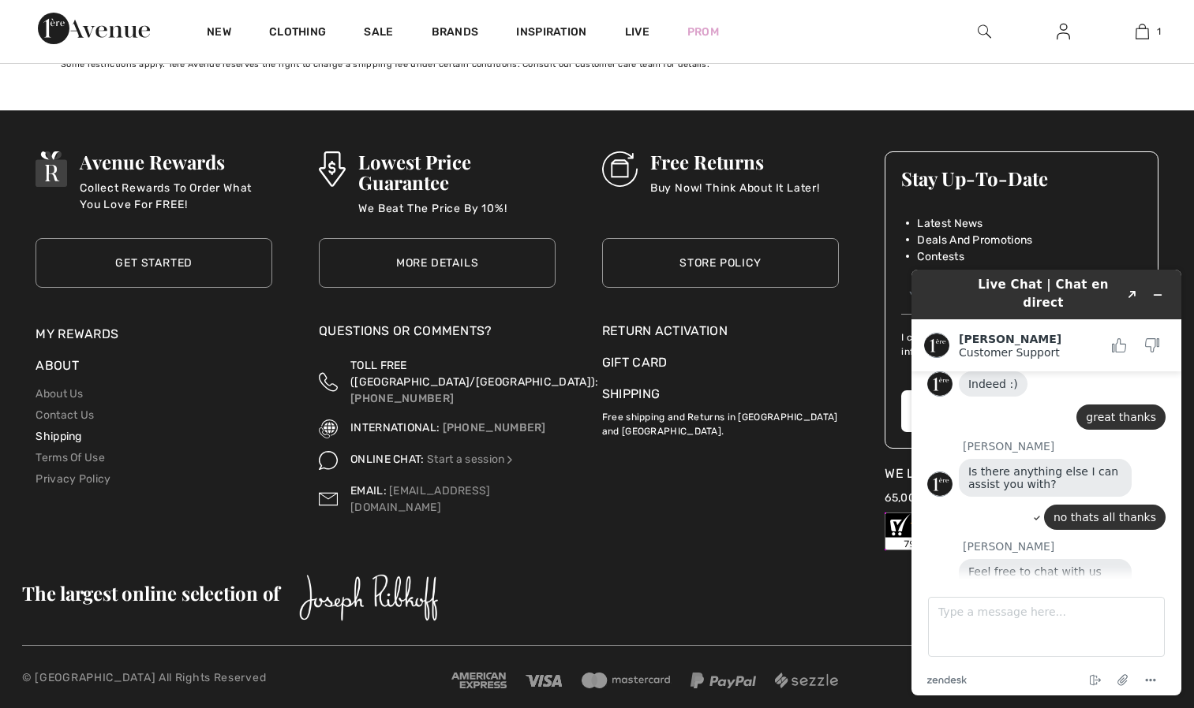
click at [67, 430] on link "Shipping" at bounding box center [59, 436] width 46 height 13
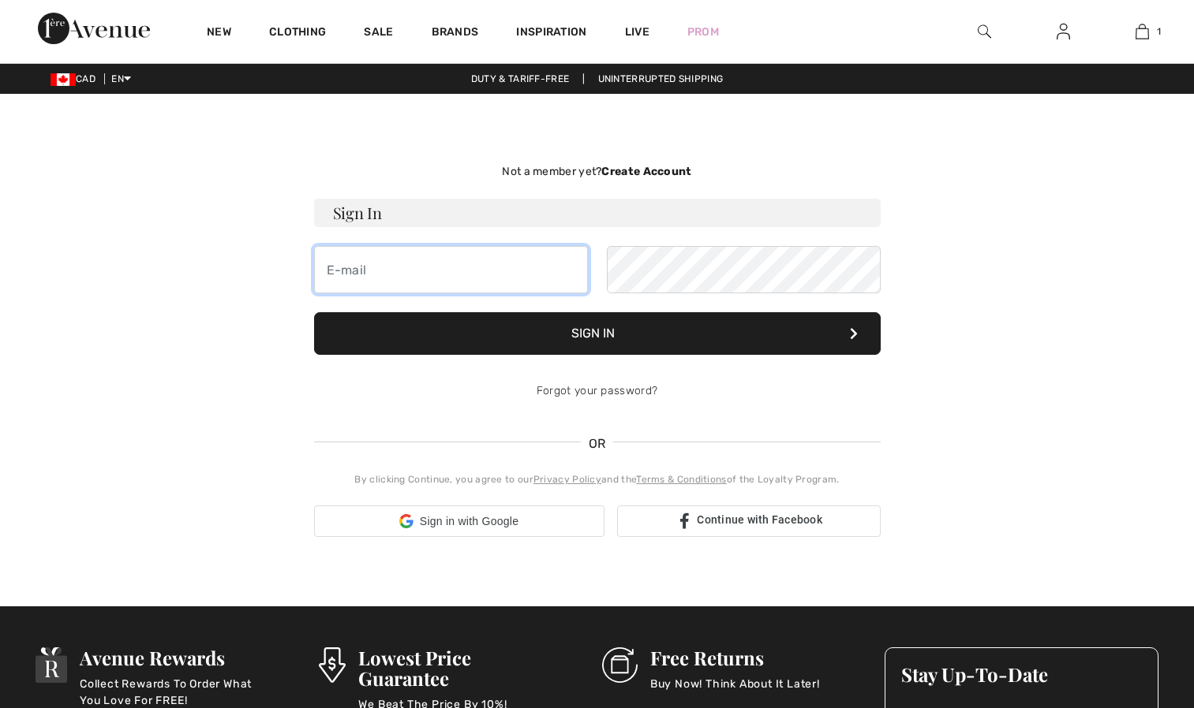
click at [506, 277] on input "email" at bounding box center [451, 269] width 274 height 47
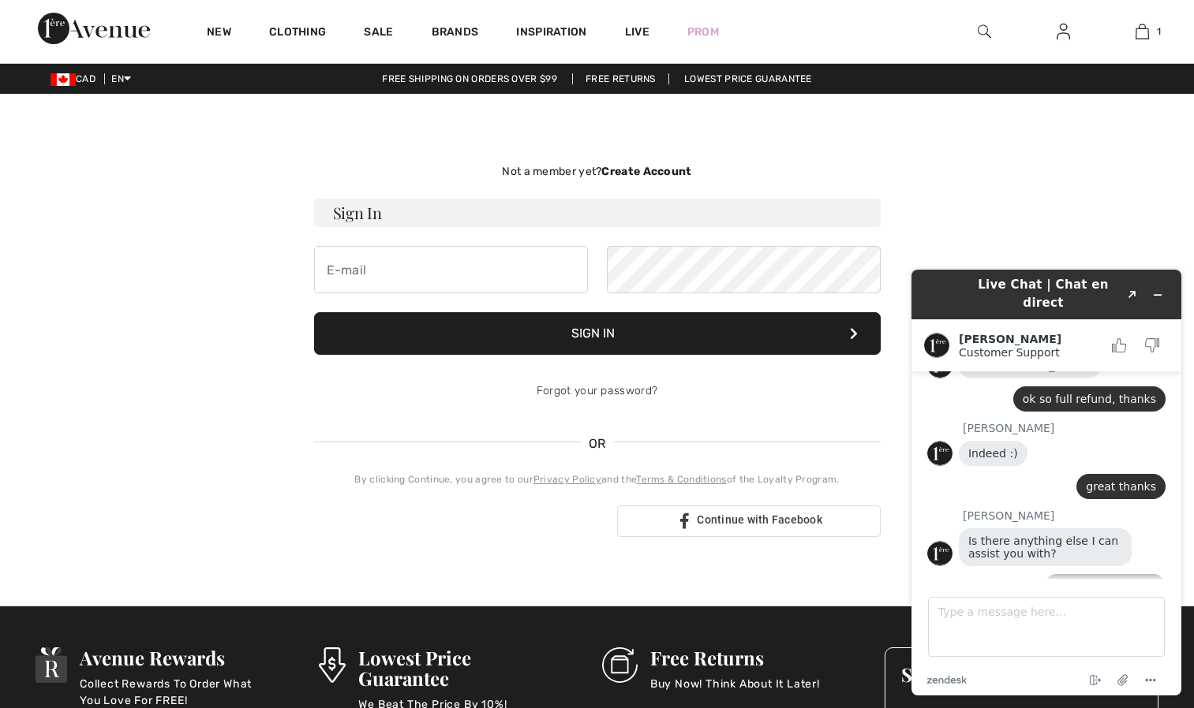
scroll to position [419, 0]
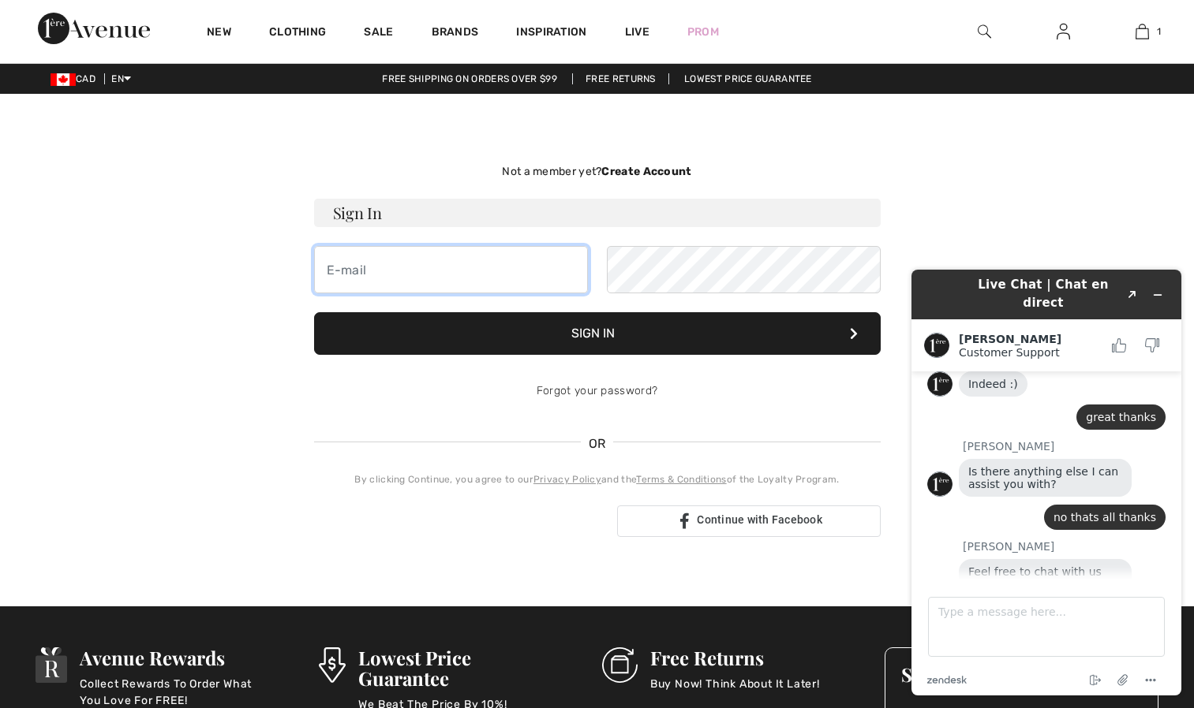
click at [455, 265] on input "email" at bounding box center [451, 269] width 274 height 47
click at [658, 172] on strong "Create Account" at bounding box center [646, 171] width 90 height 13
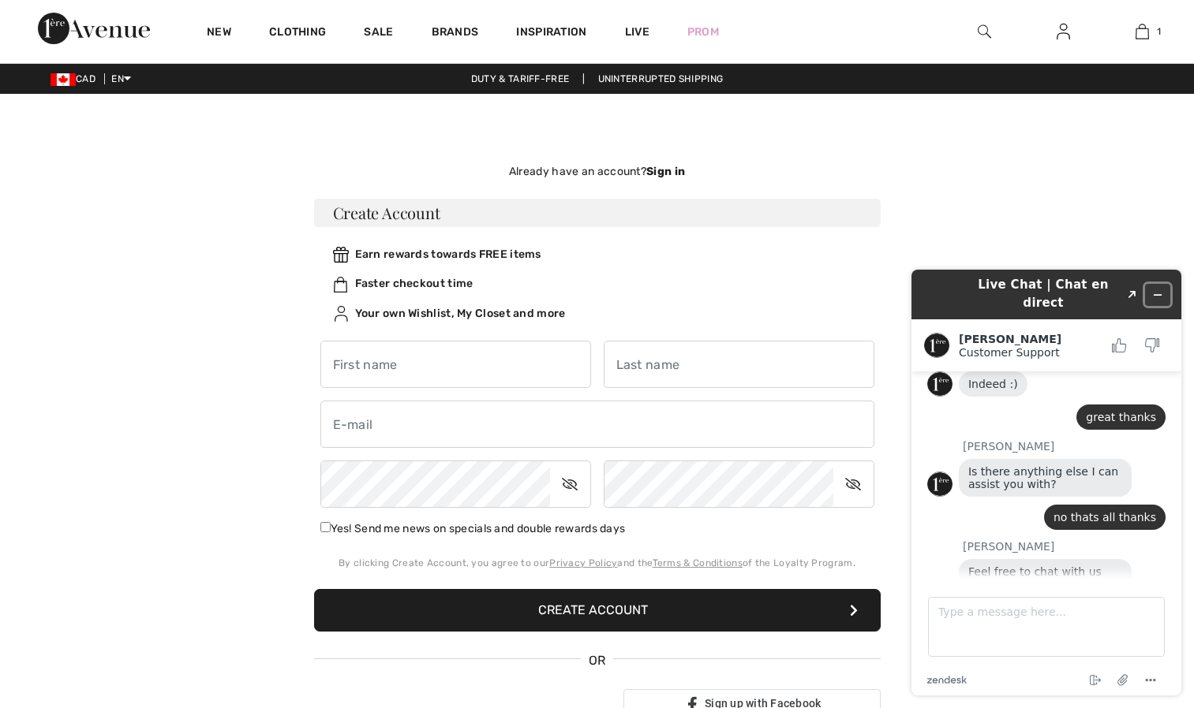
click at [1157, 290] on icon "Minimize widget" at bounding box center [1157, 295] width 11 height 11
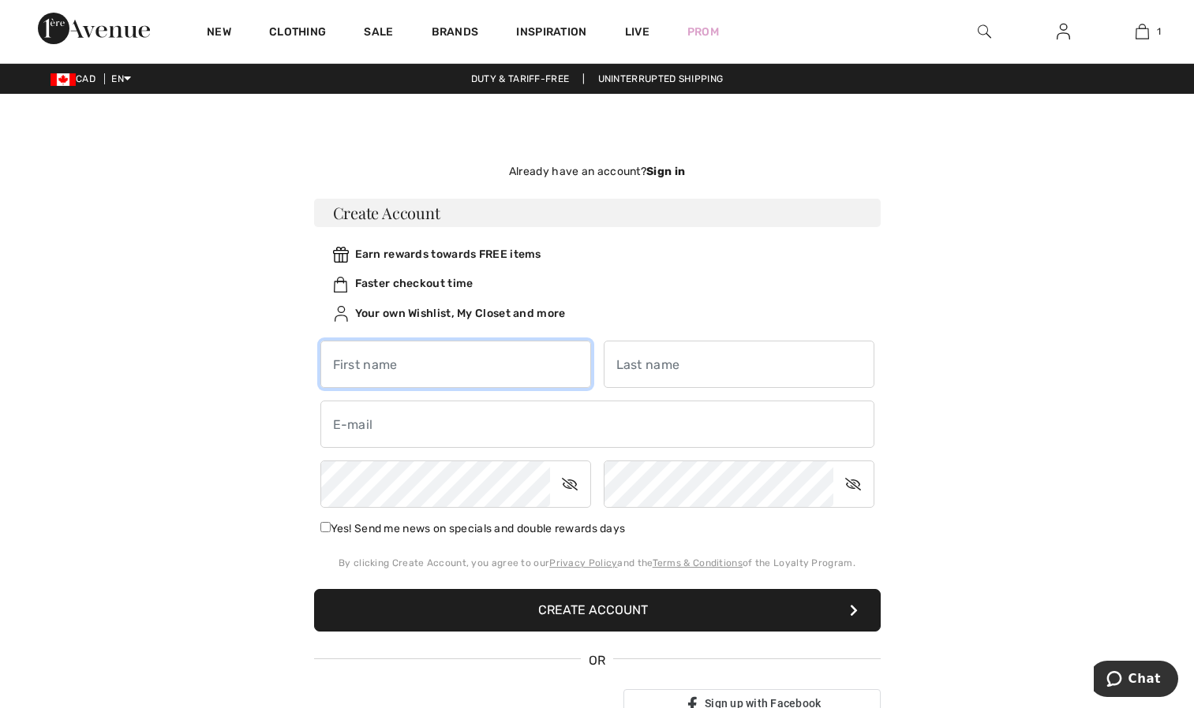
click at [422, 356] on input "text" at bounding box center [455, 364] width 271 height 47
type input "[PERSON_NAME]"
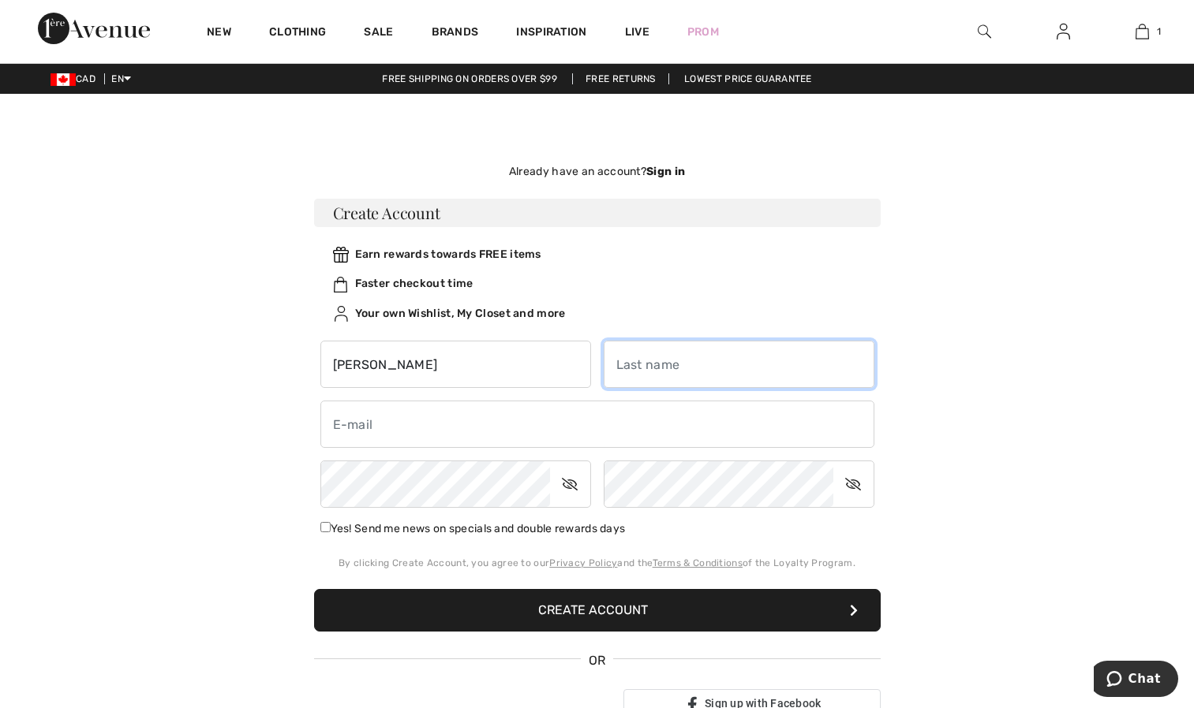
type input "Fulton"
type input "aimee_rn@hotmail.com"
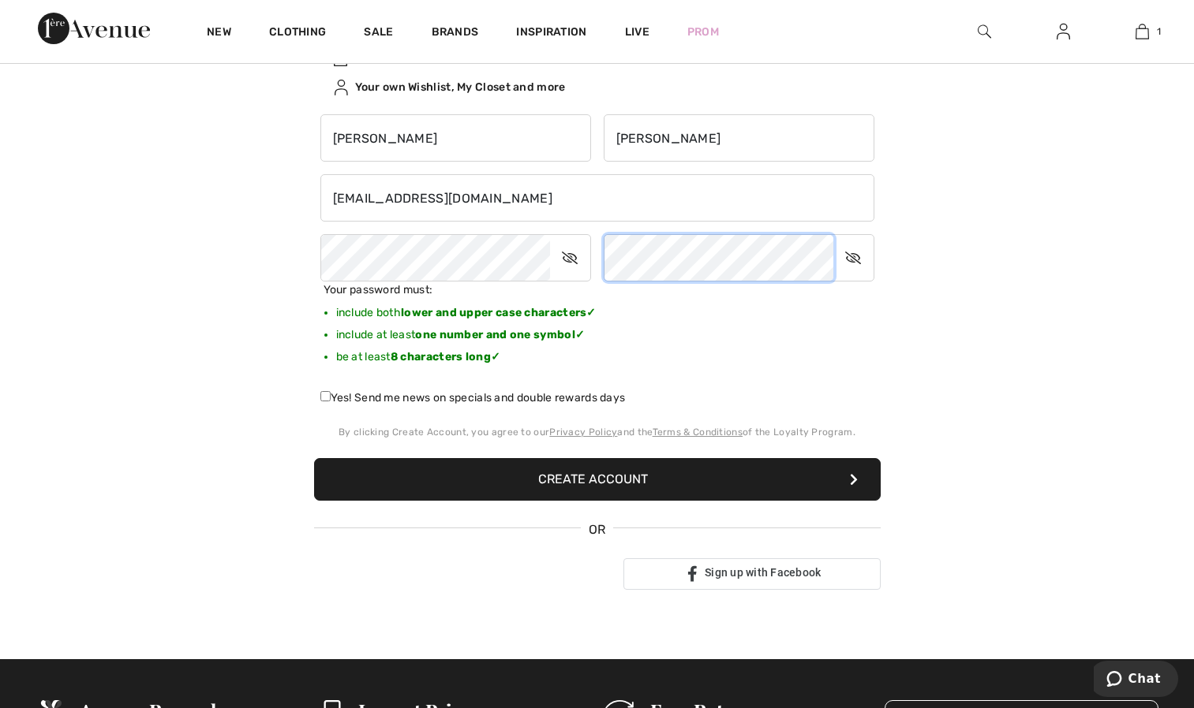
scroll to position [228, 0]
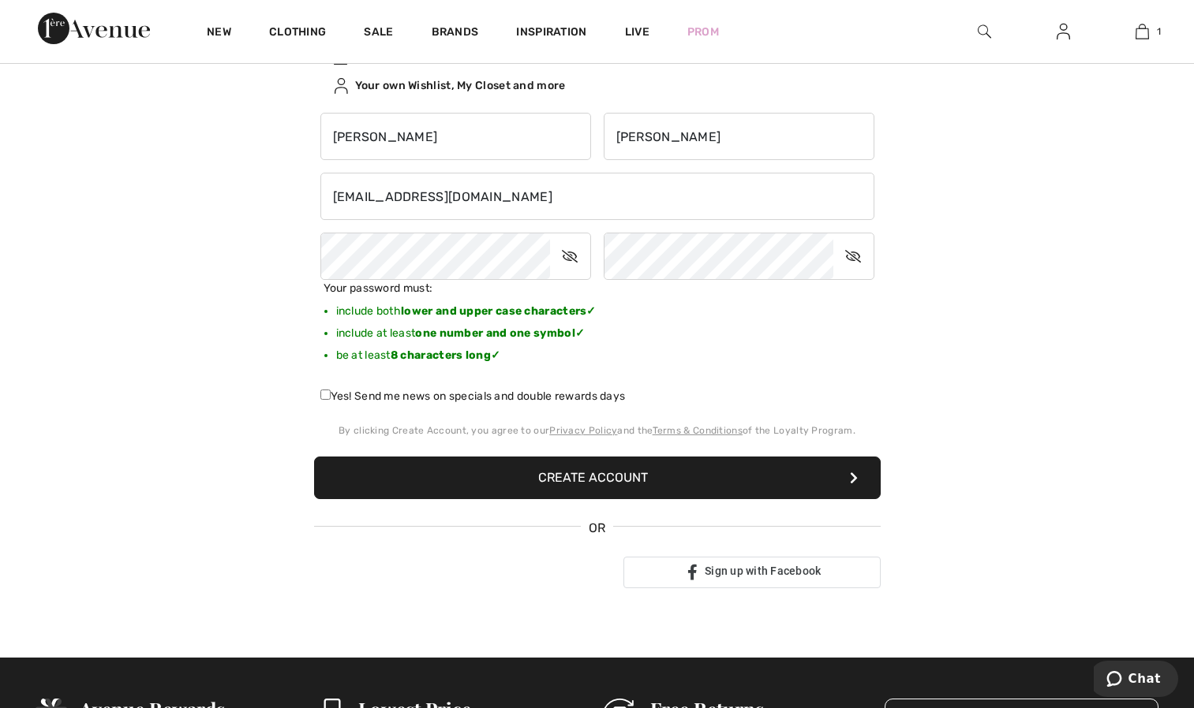
click at [334, 394] on label "Yes! Send me news on specials and double rewards days" at bounding box center [472, 396] width 305 height 17
click at [331, 394] on input "Yes! Send me news on specials and double rewards days" at bounding box center [325, 395] width 10 height 10
checkbox input "true"
click at [483, 471] on button "Create Account" at bounding box center [597, 478] width 566 height 43
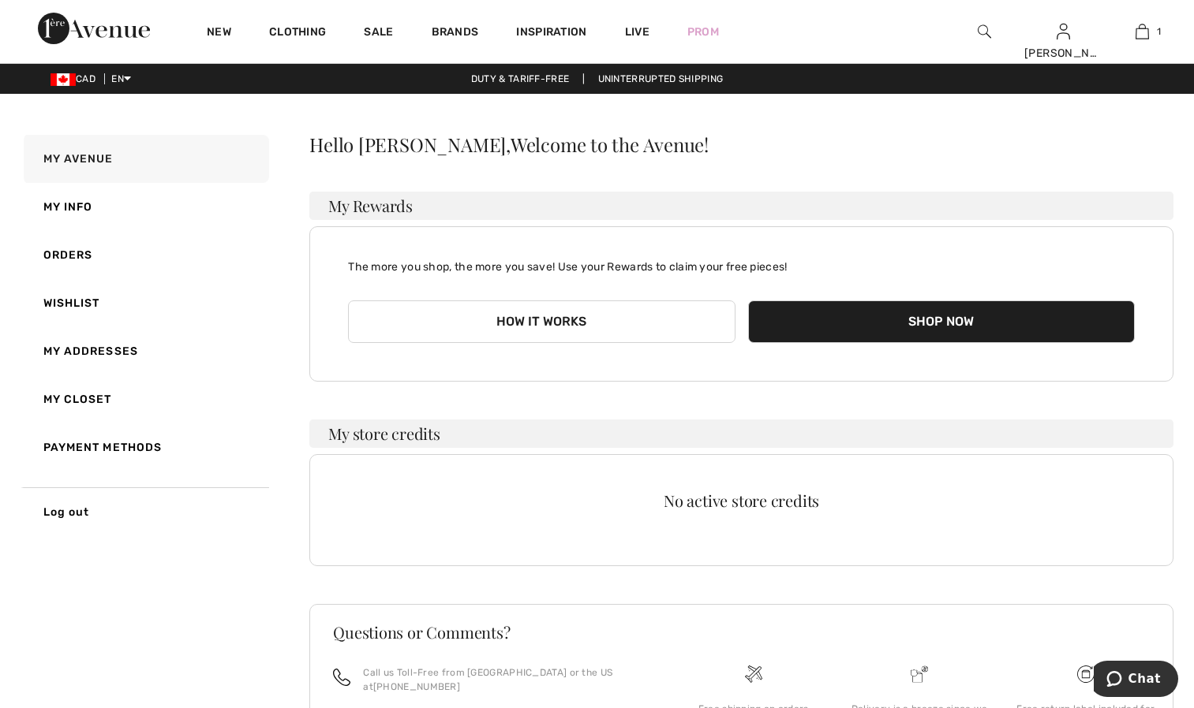
scroll to position [144, 0]
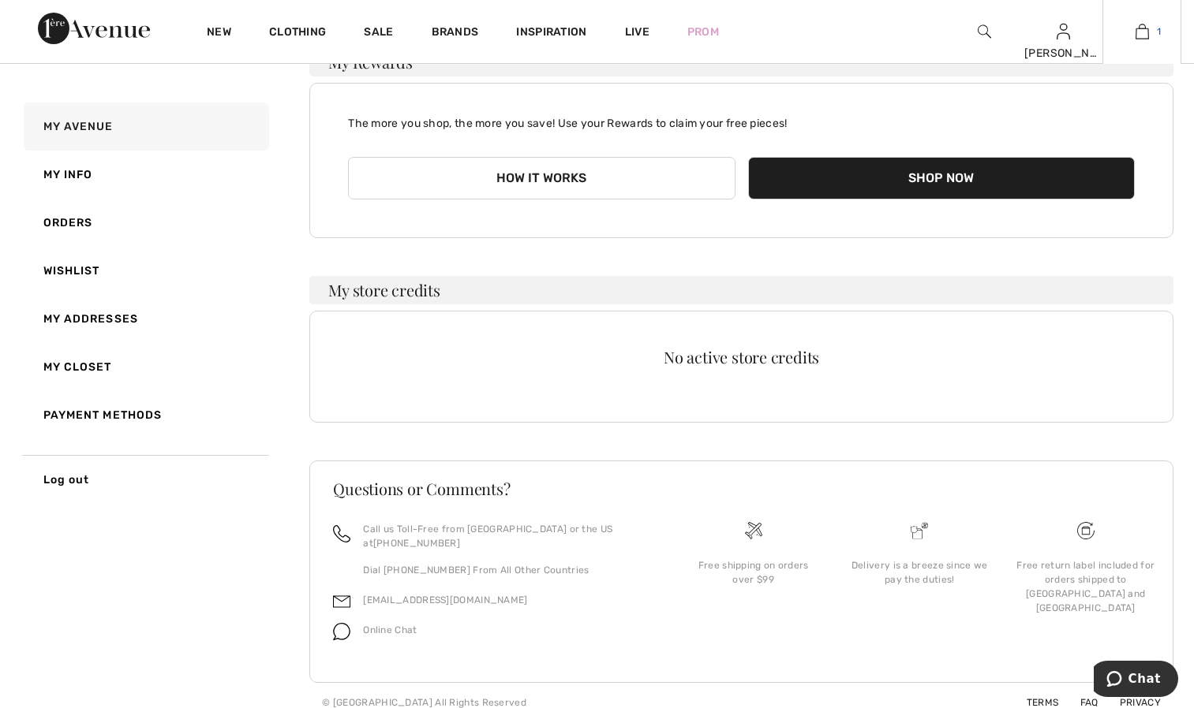
click at [1141, 33] on img at bounding box center [1141, 31] width 13 height 19
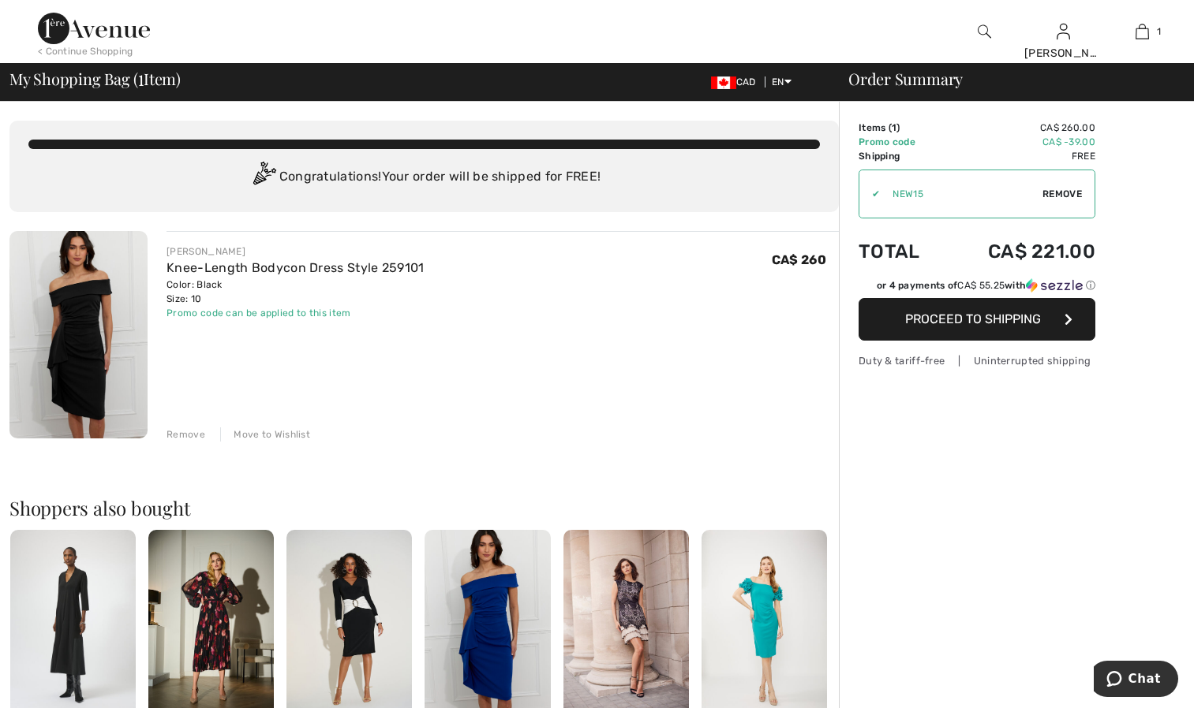
click at [118, 319] on img at bounding box center [78, 334] width 138 height 207
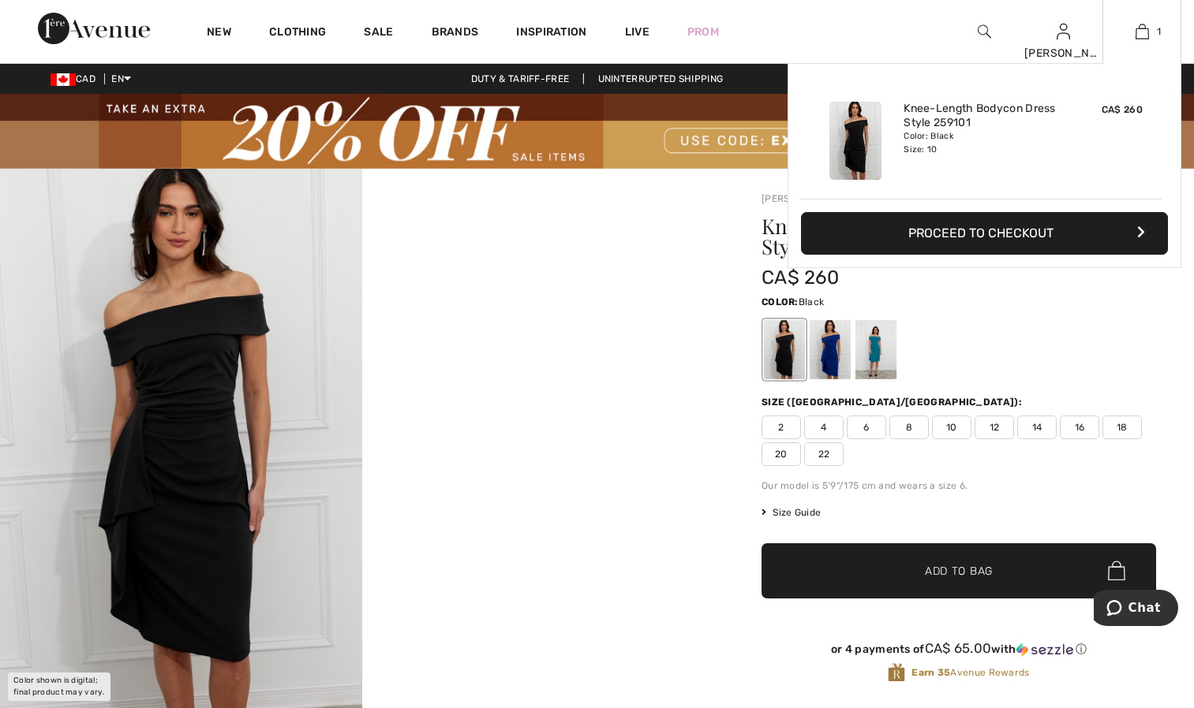
click at [994, 225] on button "Proceed to Checkout" at bounding box center [984, 233] width 367 height 43
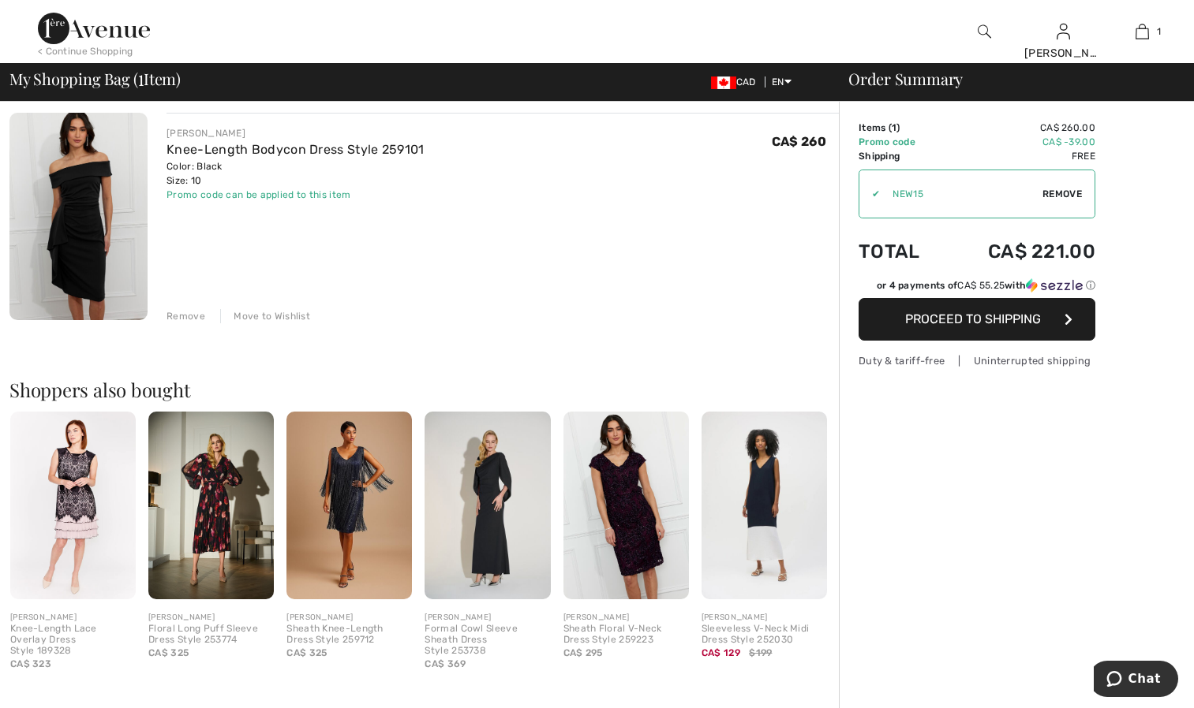
scroll to position [118, 0]
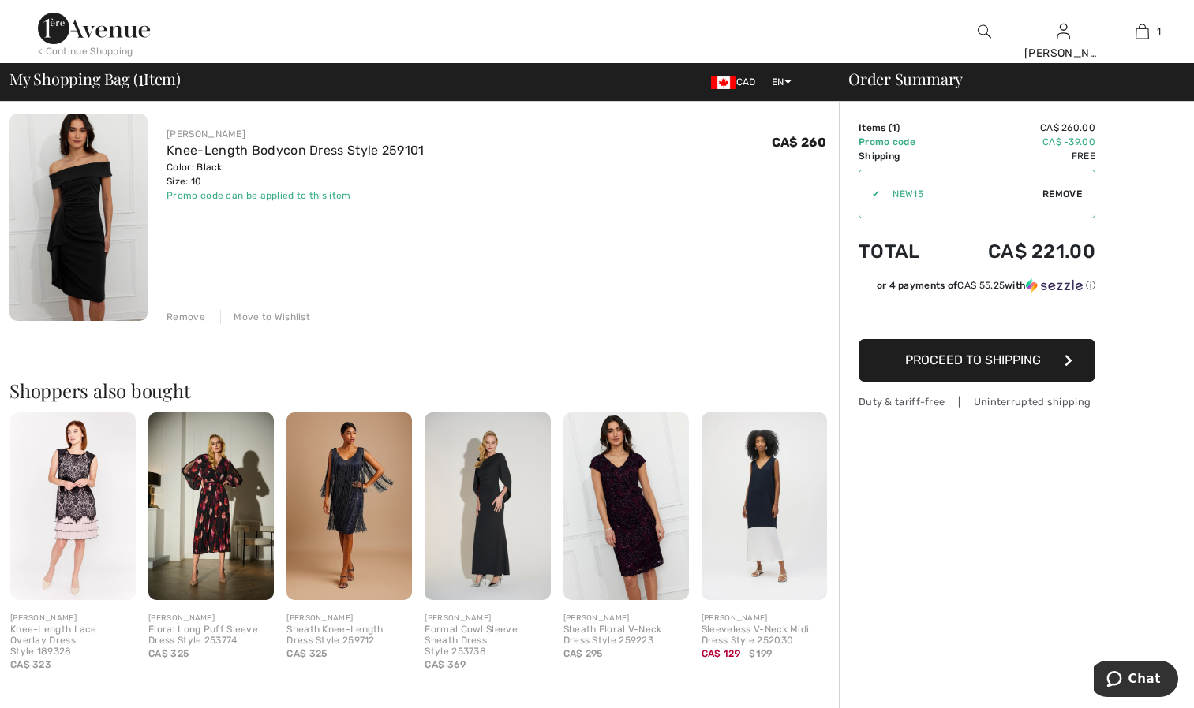
click at [925, 355] on span "Proceed to Shipping" at bounding box center [973, 360] width 136 height 15
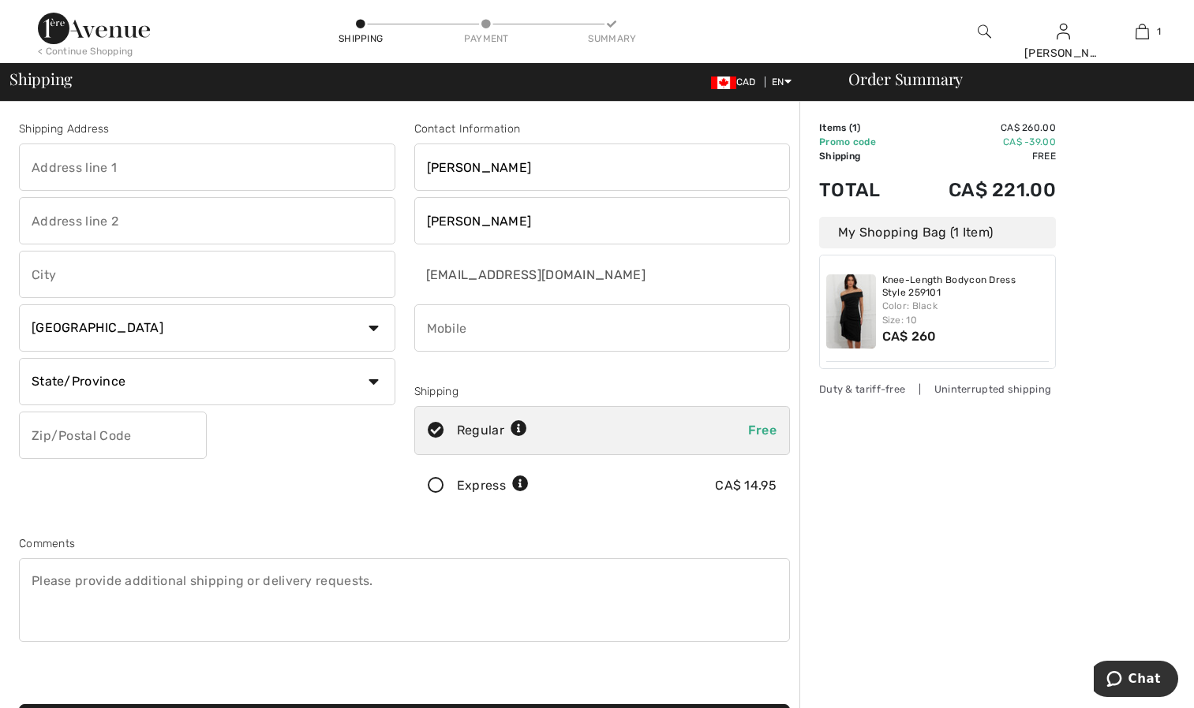
click at [233, 160] on input "text" at bounding box center [207, 167] width 376 height 47
type input "174 charlie's lane"
type input "Carp"
select select "ON"
type input "K0A 1L0"
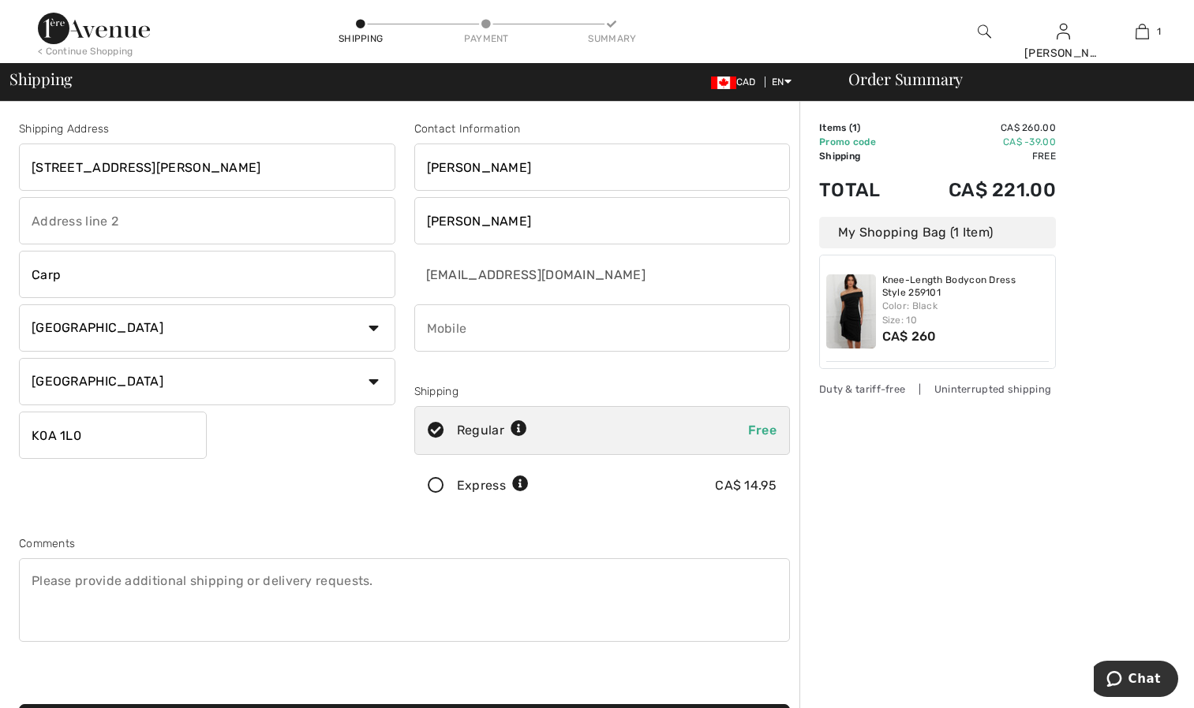
type input "6138391659"
type input "K0A1L0"
click at [536, 342] on input "phone" at bounding box center [602, 328] width 376 height 47
type input "6"
type input "6138583185"
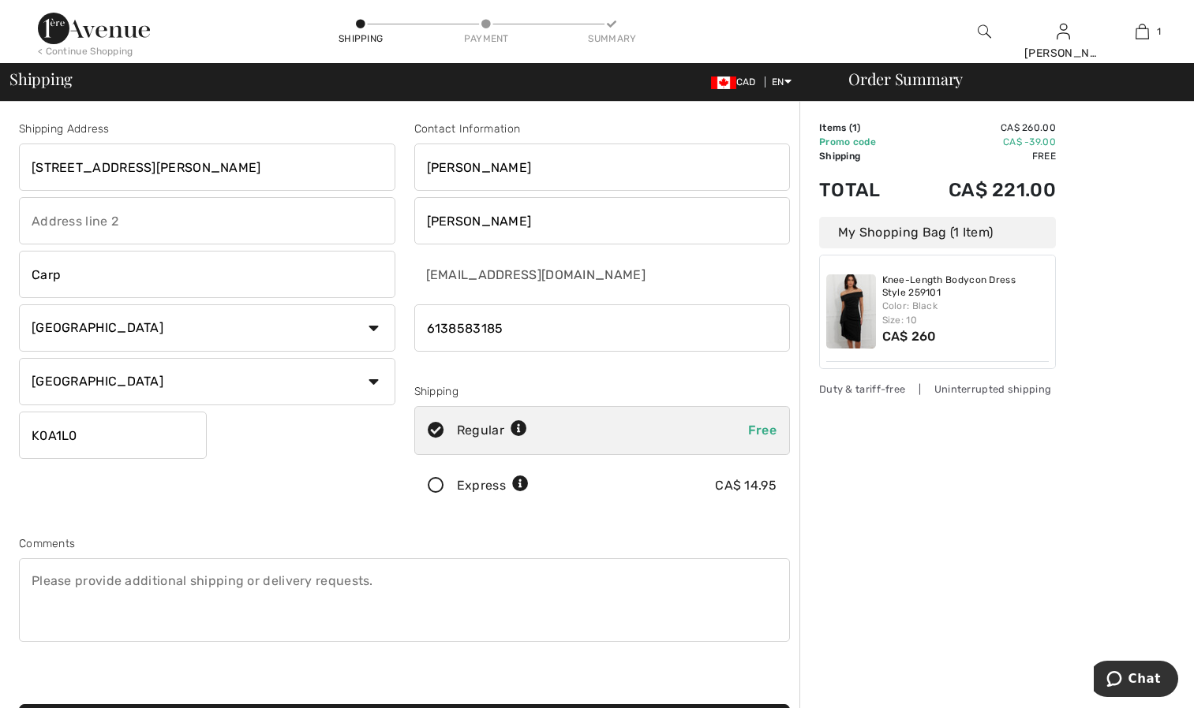
click at [339, 488] on div "Shipping Address 174 charlie's lane Carp Country Canada United States Afghanist…" at bounding box center [206, 319] width 395 height 396
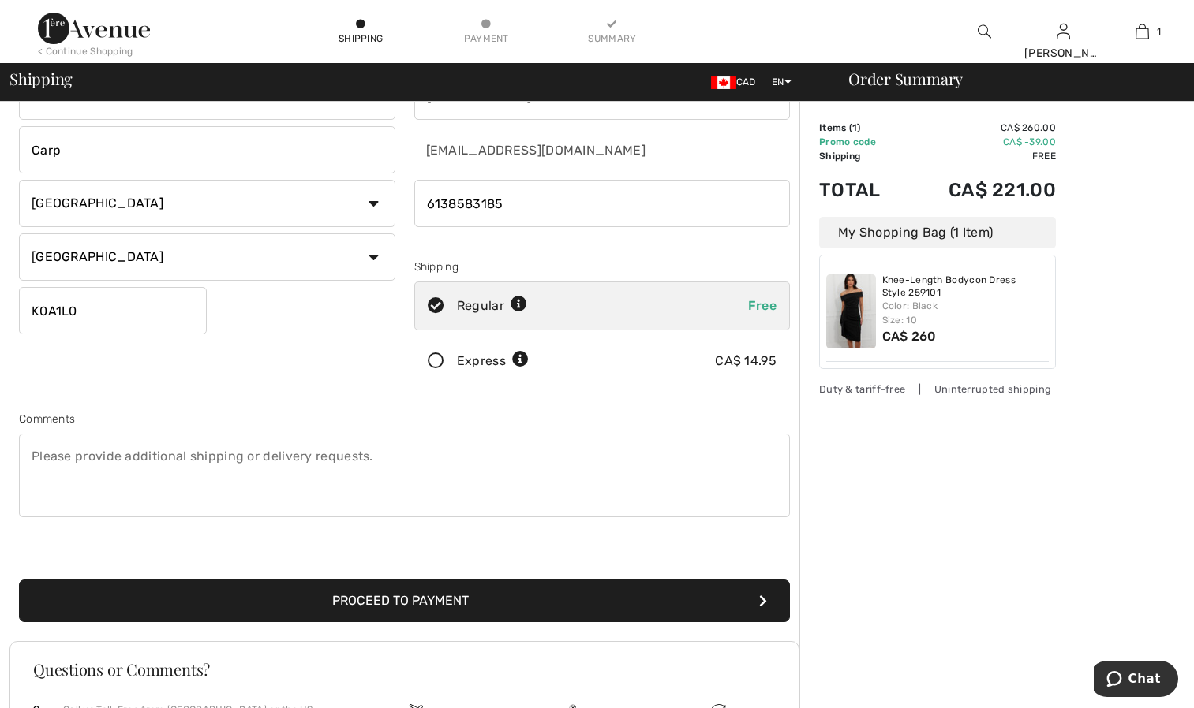
scroll to position [119, 0]
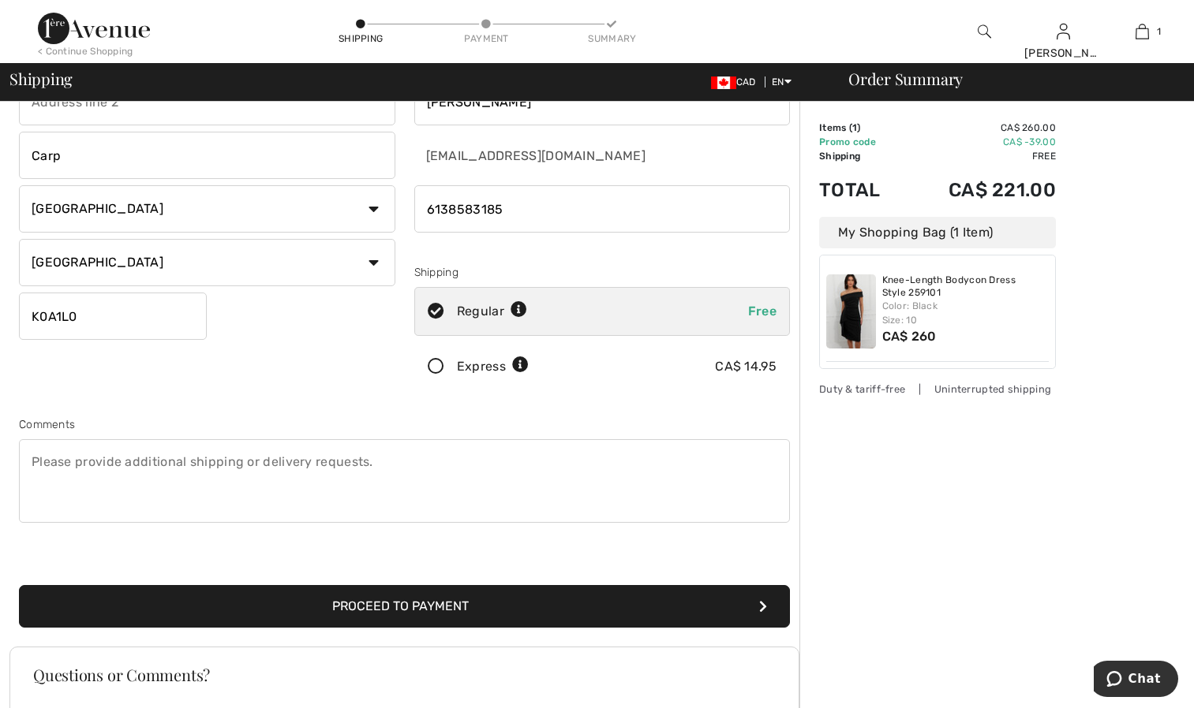
click at [334, 449] on textarea at bounding box center [404, 481] width 771 height 84
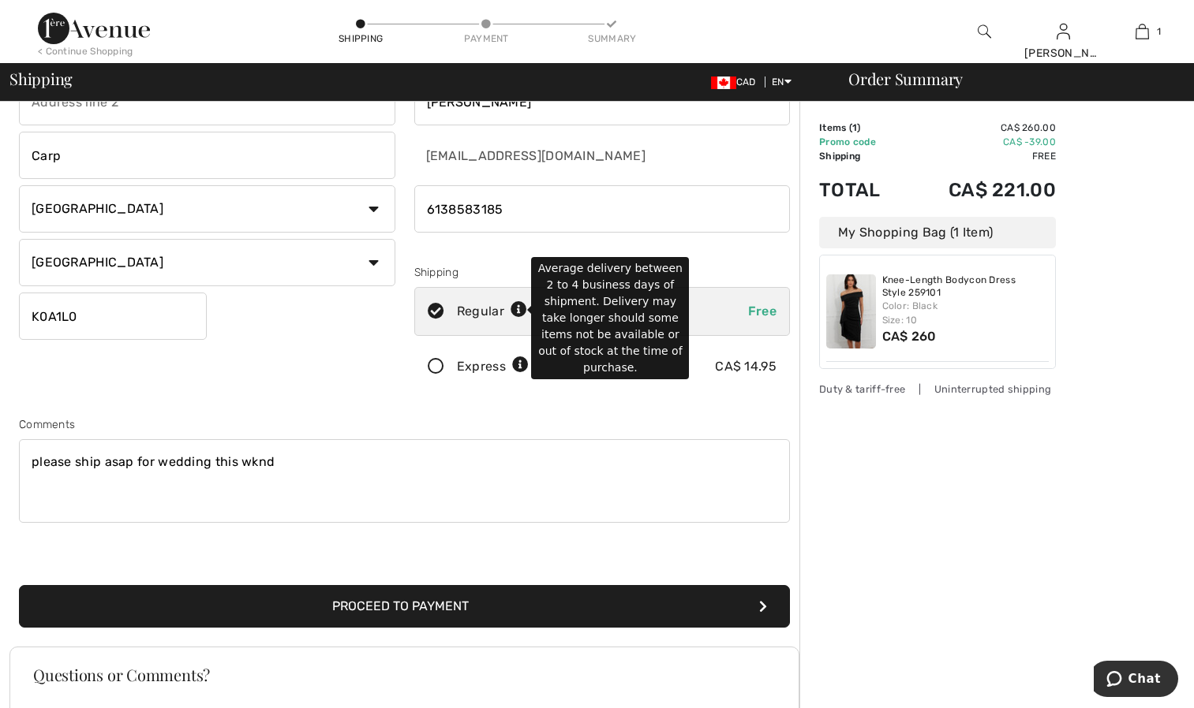
type textarea "please ship asap for wedding this wknd"
click at [514, 312] on icon at bounding box center [518, 310] width 17 height 17
radio input "true"
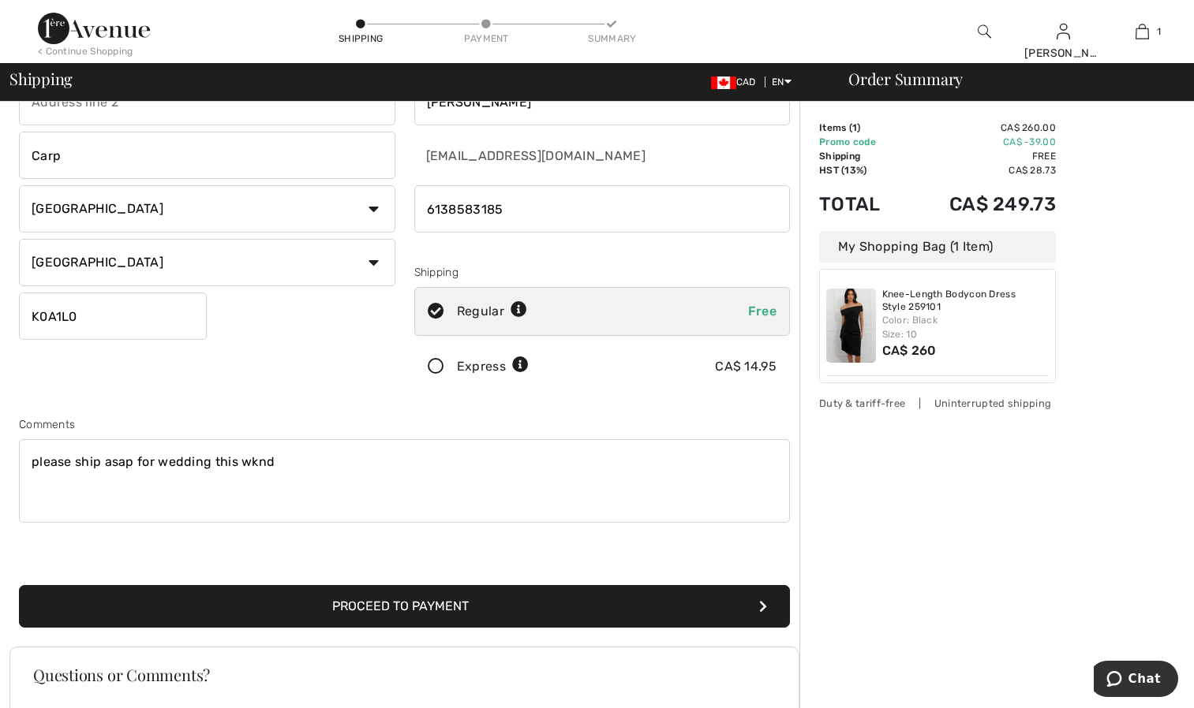
click at [448, 609] on button "Proceed to Payment" at bounding box center [404, 606] width 771 height 43
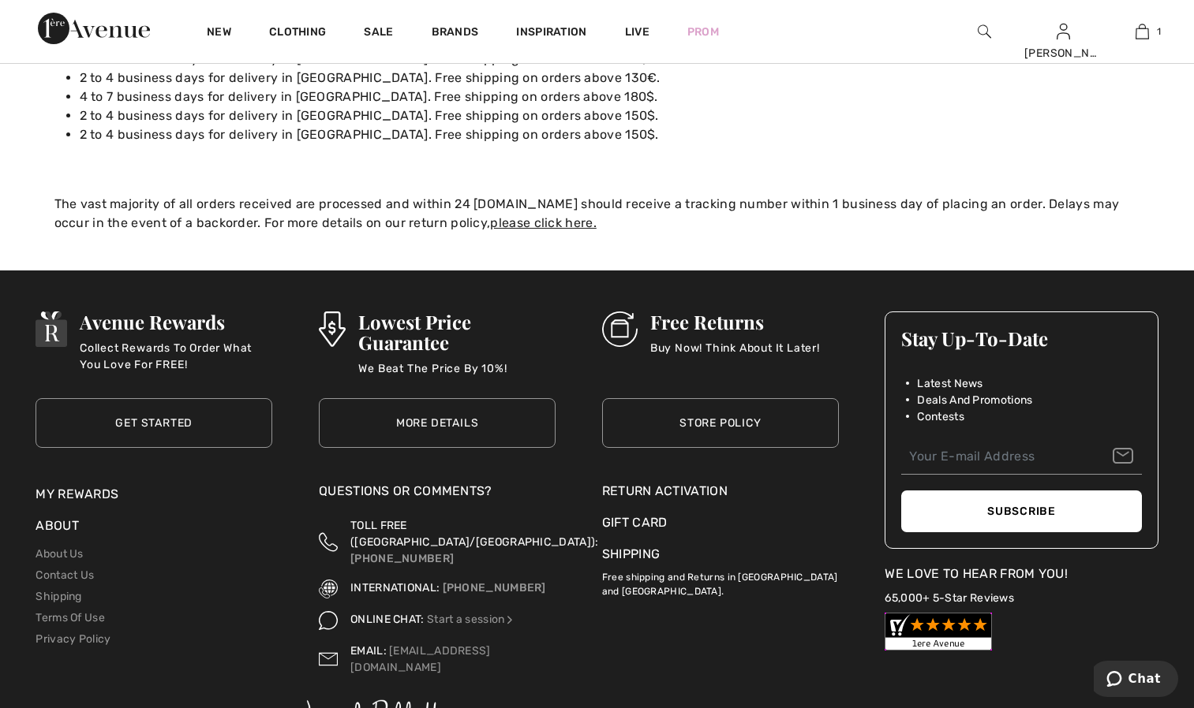
scroll to position [428, 0]
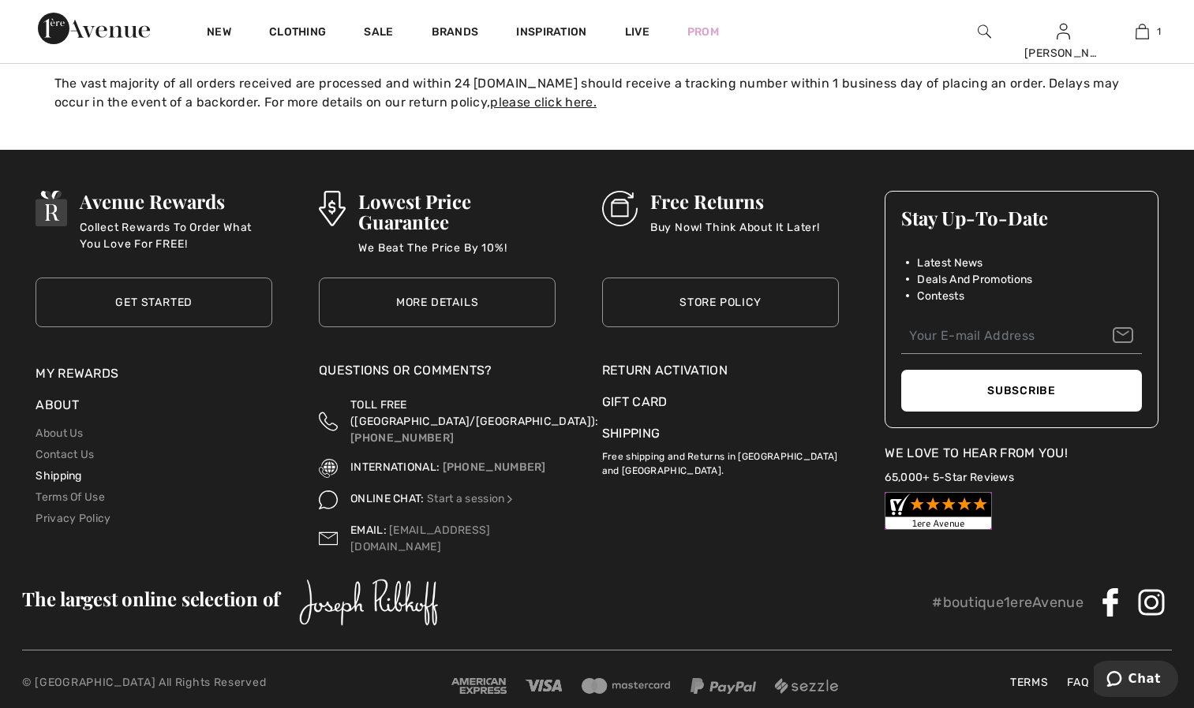
click at [73, 473] on link "Shipping" at bounding box center [59, 475] width 46 height 13
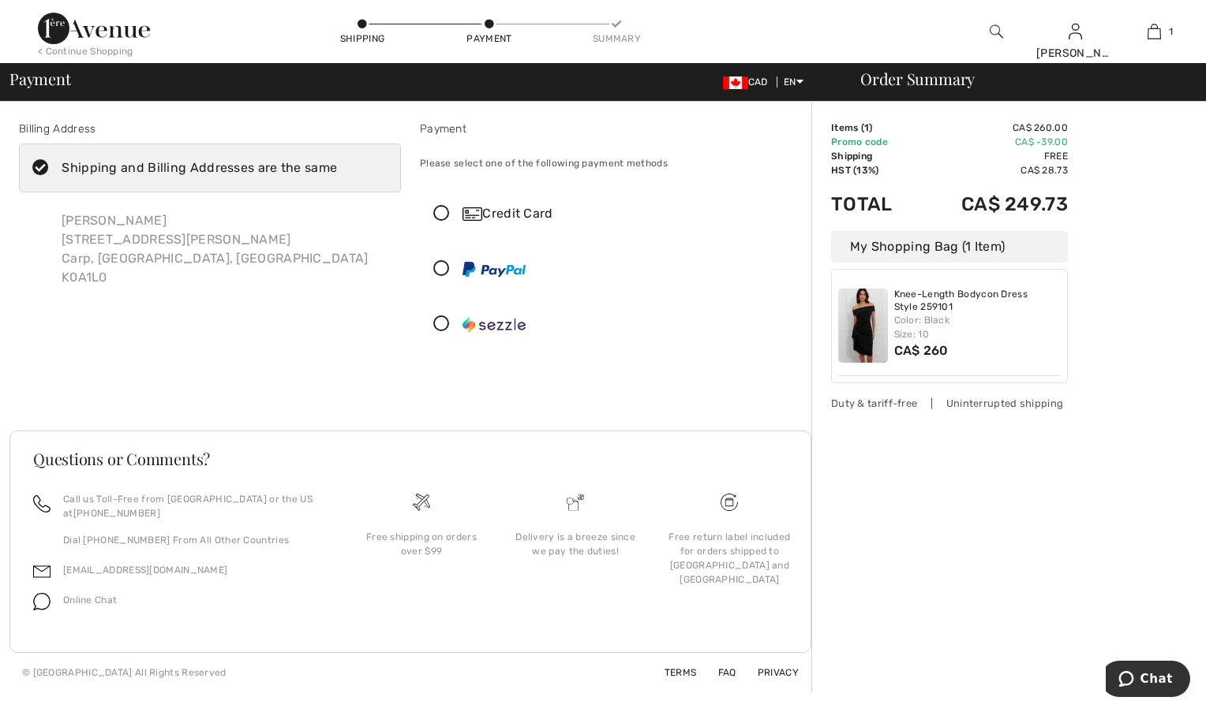
click at [498, 208] on div "Credit Card" at bounding box center [626, 213] width 328 height 19
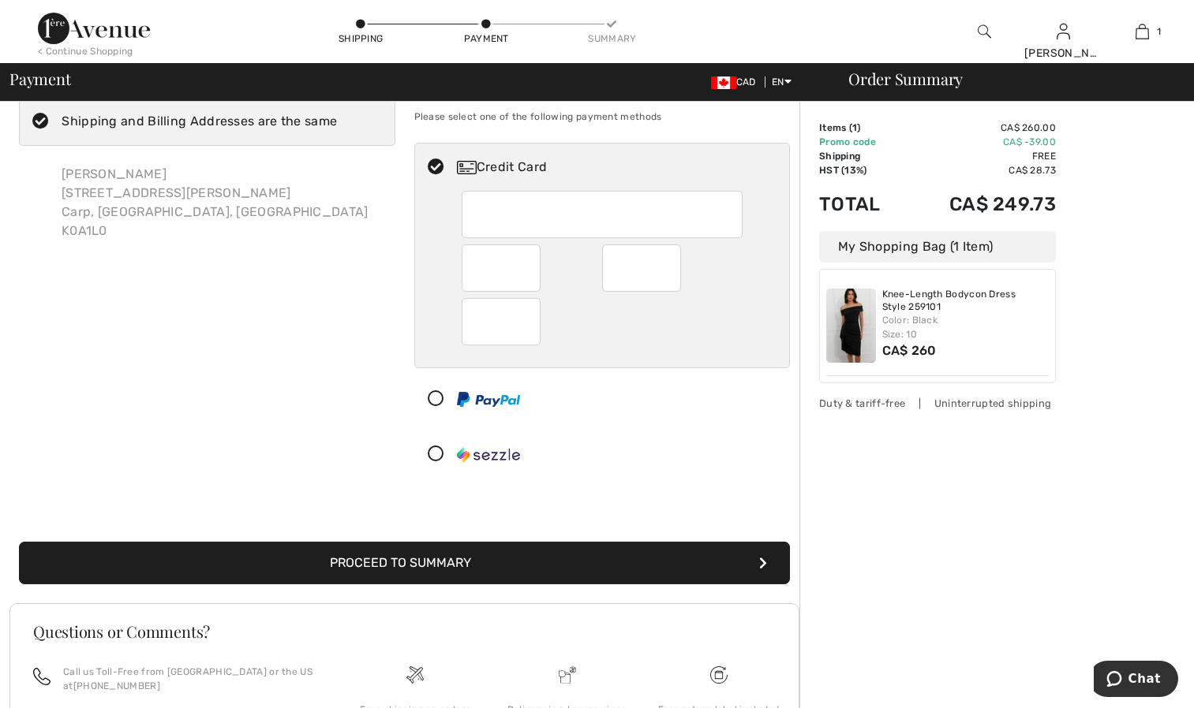
scroll to position [85, 0]
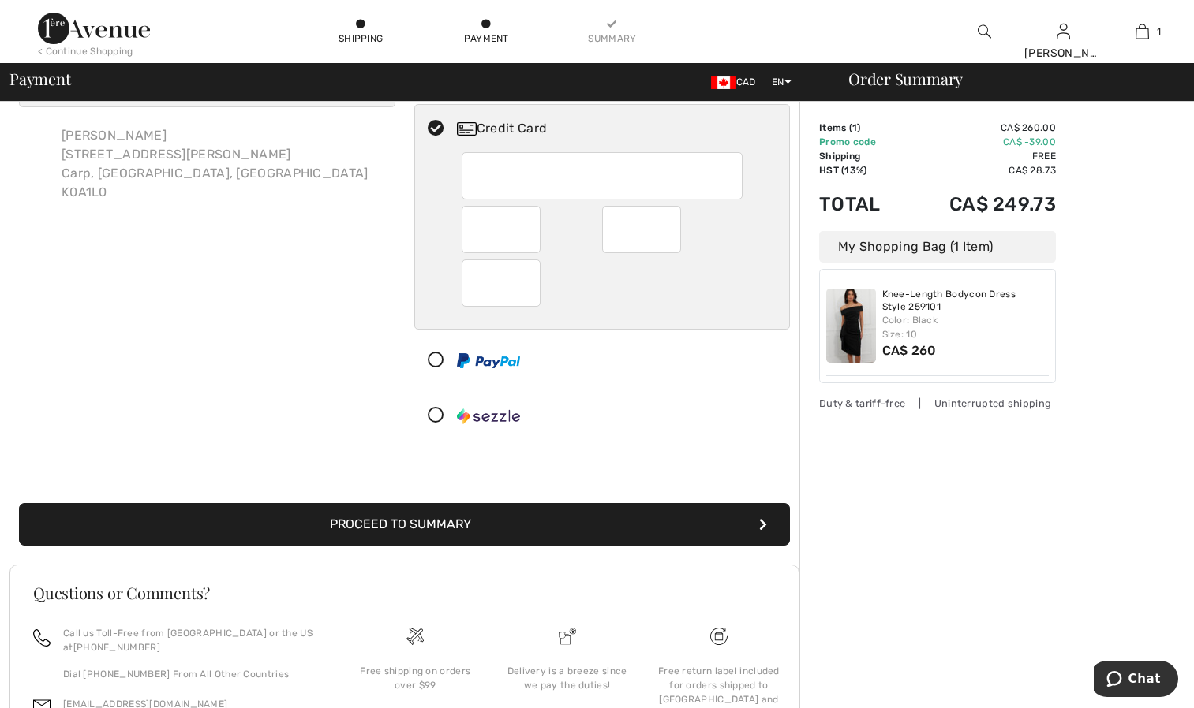
click at [126, 330] on div "Billing Address Shipping and Billing Addresses are the same Aimee Fulton 174 Ch…" at bounding box center [206, 241] width 395 height 411
click at [116, 462] on div "Billing Address Shipping and Billing Addresses are the same Aimee Fulton 174 Ch…" at bounding box center [404, 281] width 790 height 567
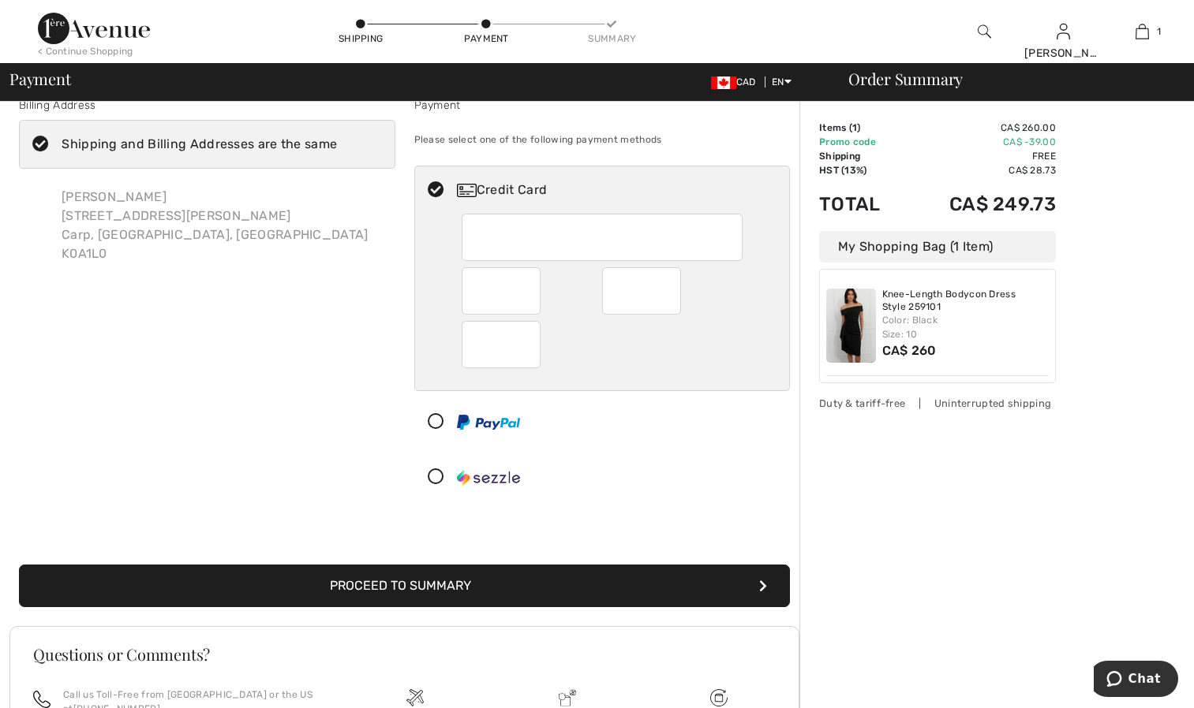
scroll to position [0, 0]
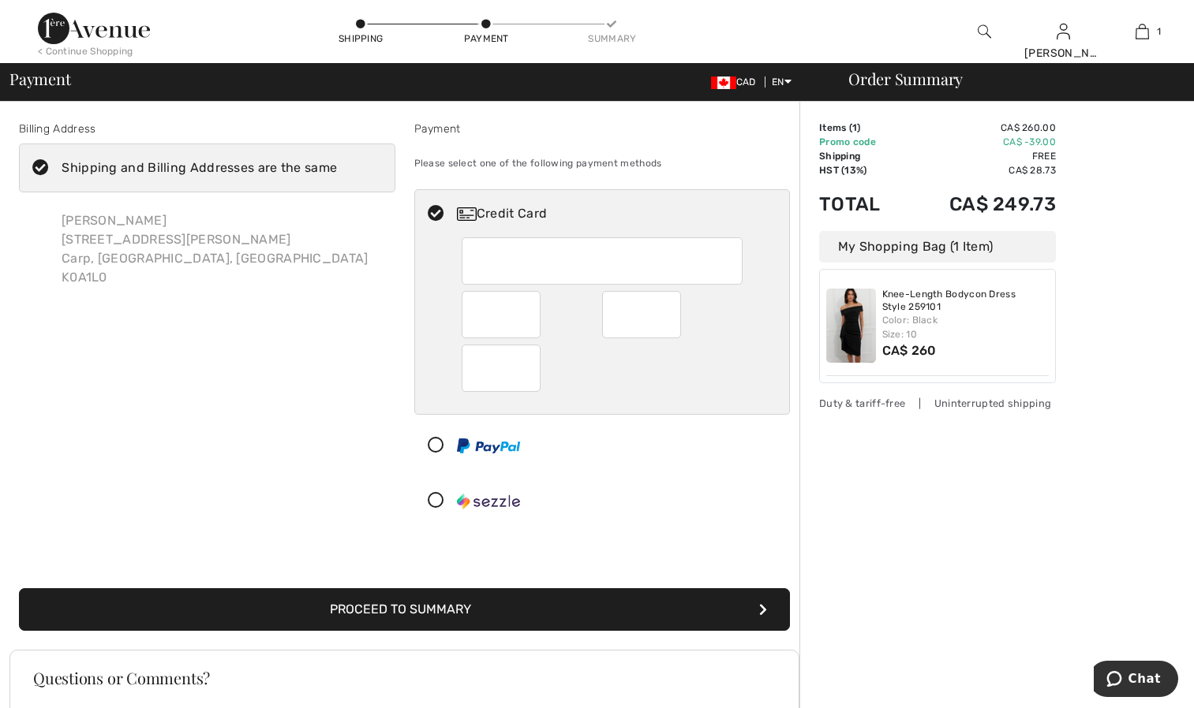
click at [388, 365] on div "Billing Address Shipping and Billing Addresses are the same Aimee Fulton 174 Ch…" at bounding box center [206, 326] width 395 height 411
click at [594, 607] on button "Proceed to Summary" at bounding box center [404, 610] width 771 height 43
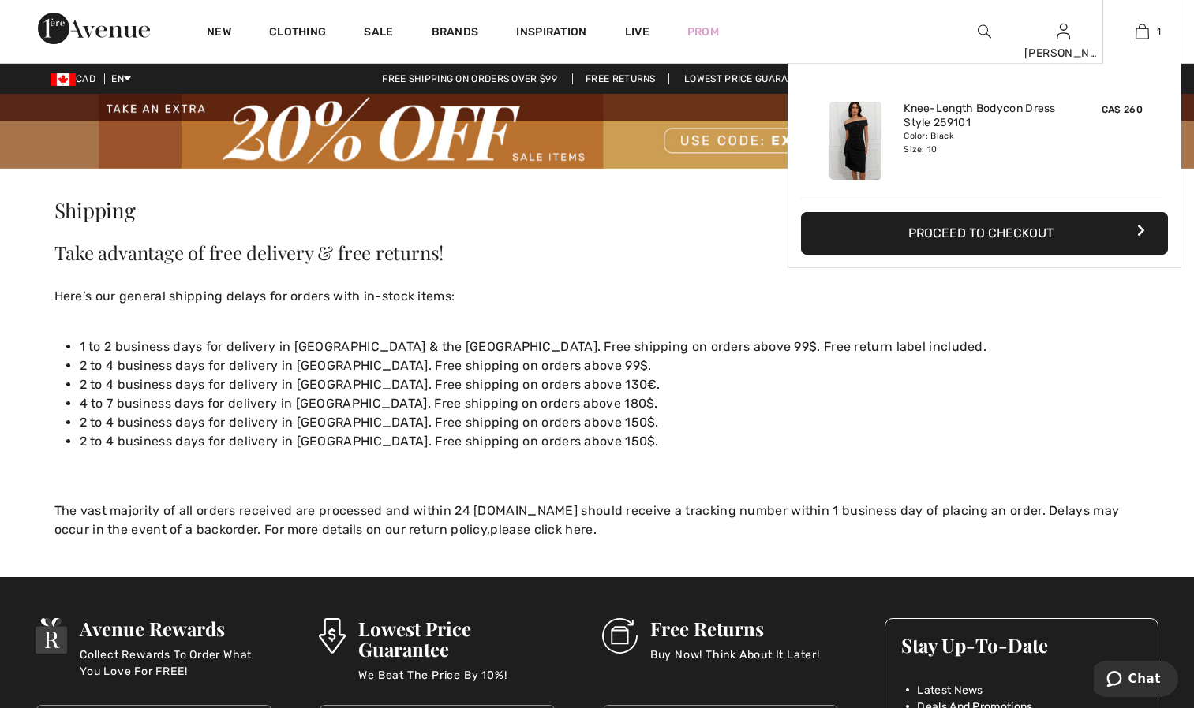
click at [864, 132] on img at bounding box center [855, 141] width 52 height 78
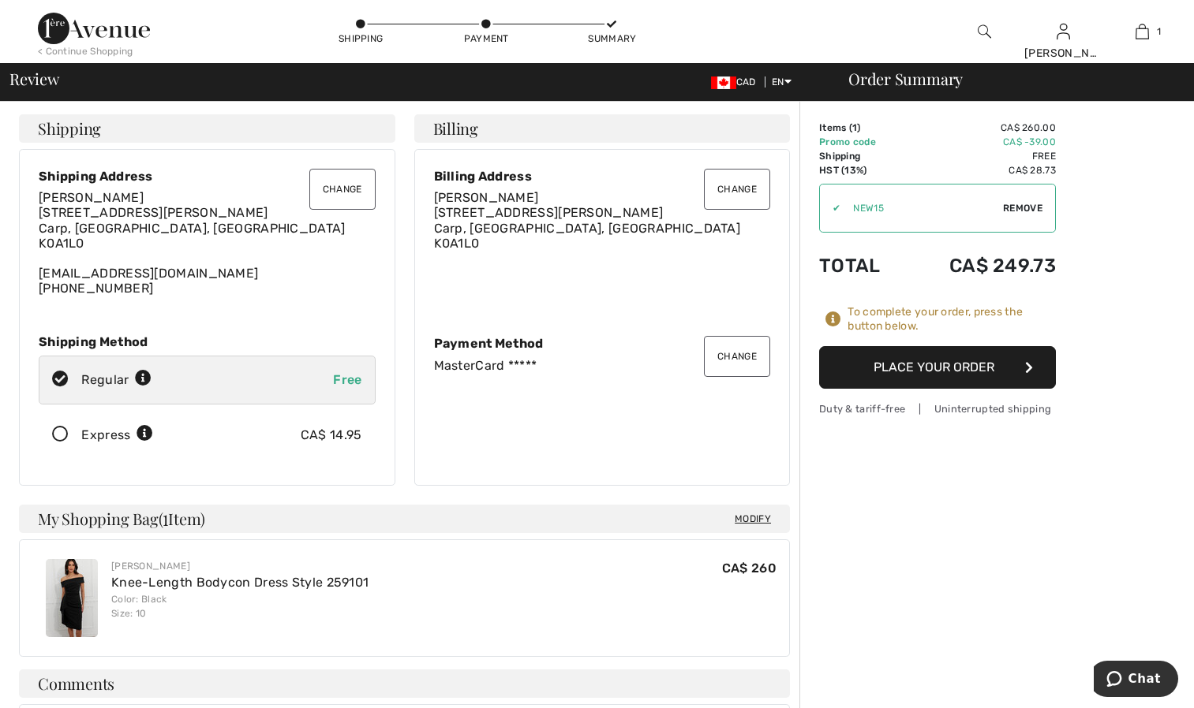
click at [892, 368] on button "Place Your Order" at bounding box center [937, 367] width 237 height 43
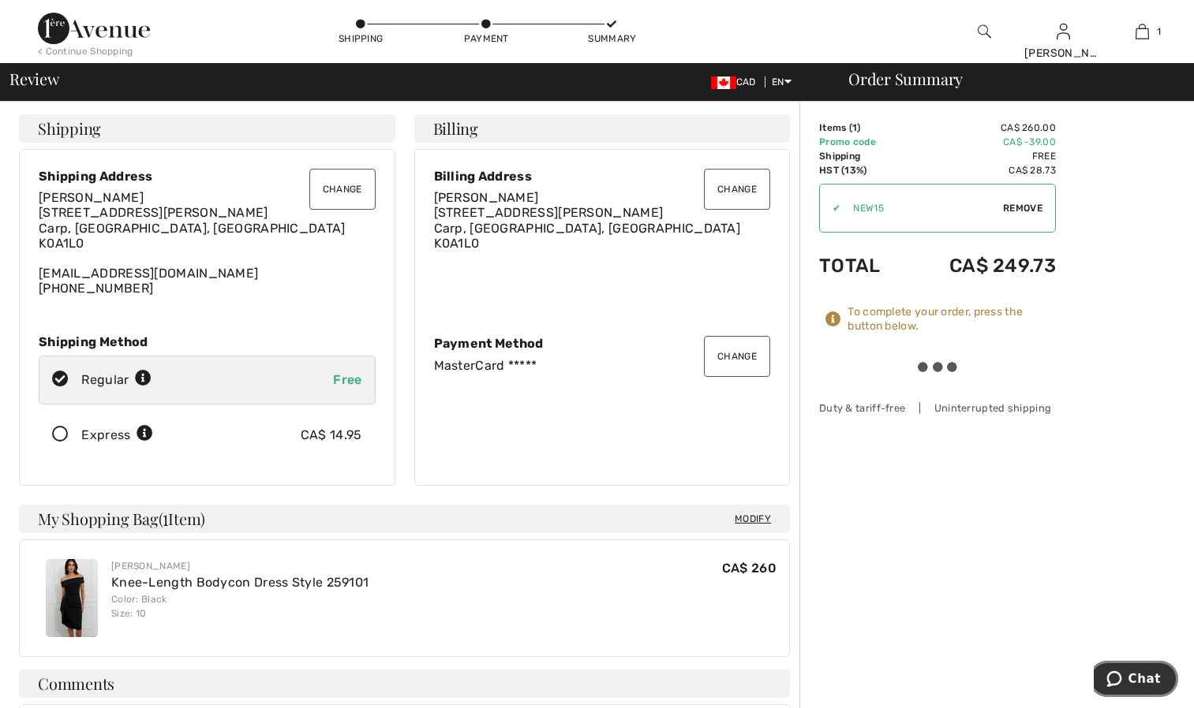
click at [1111, 682] on icon "Chat" at bounding box center [1114, 679] width 16 height 16
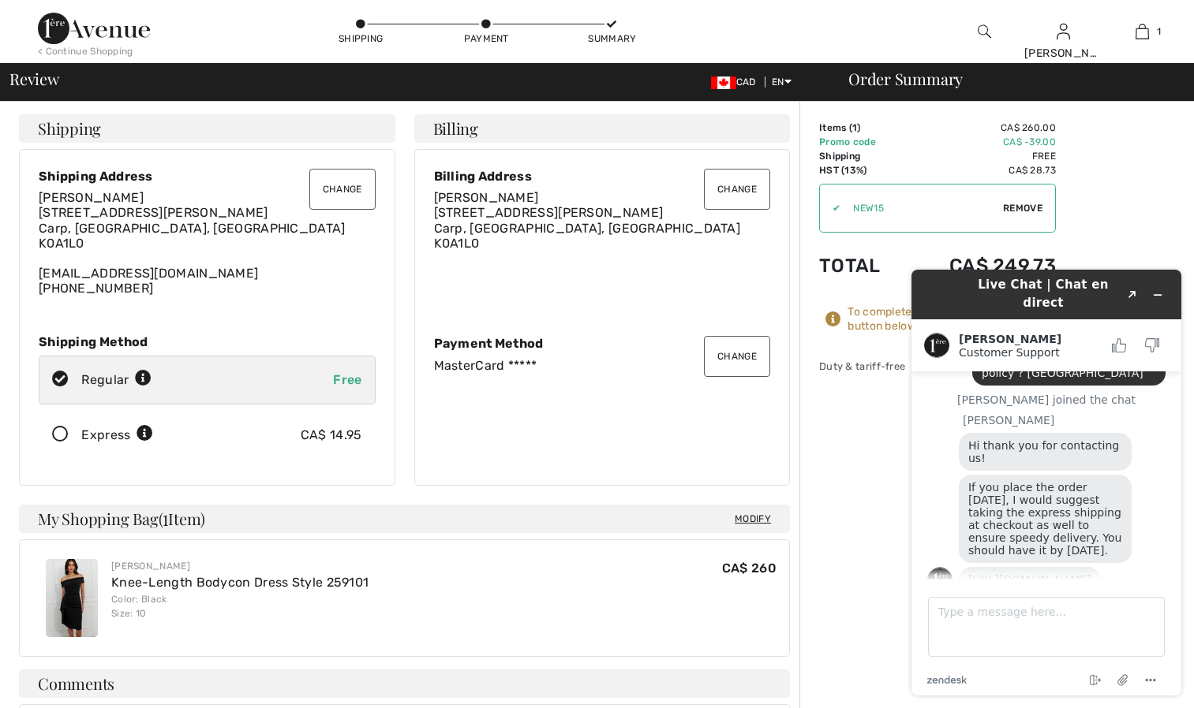
scroll to position [133, 0]
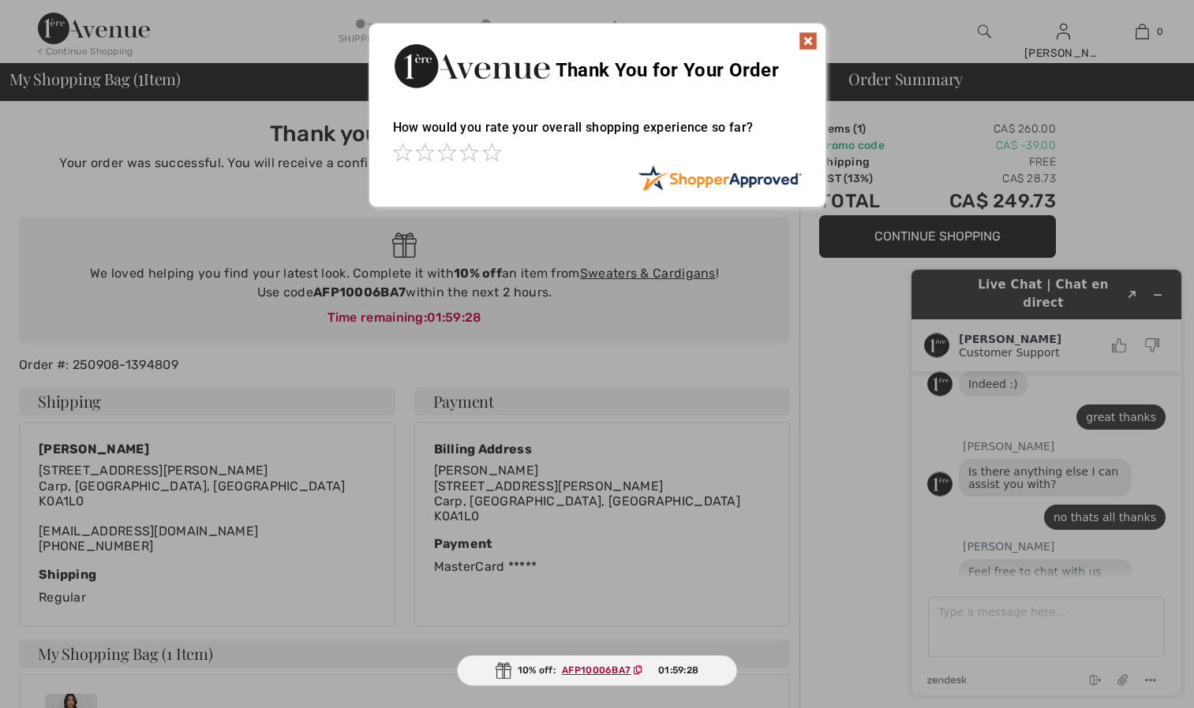
click at [799, 42] on img at bounding box center [807, 41] width 19 height 19
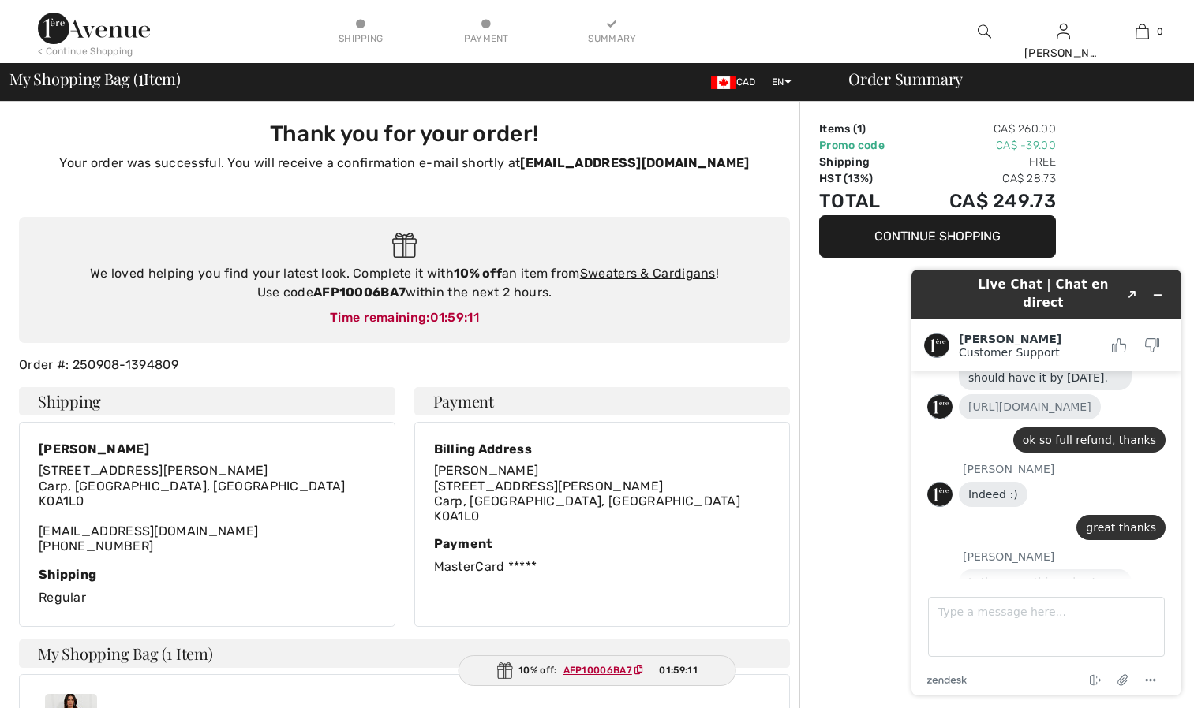
scroll to position [320, 0]
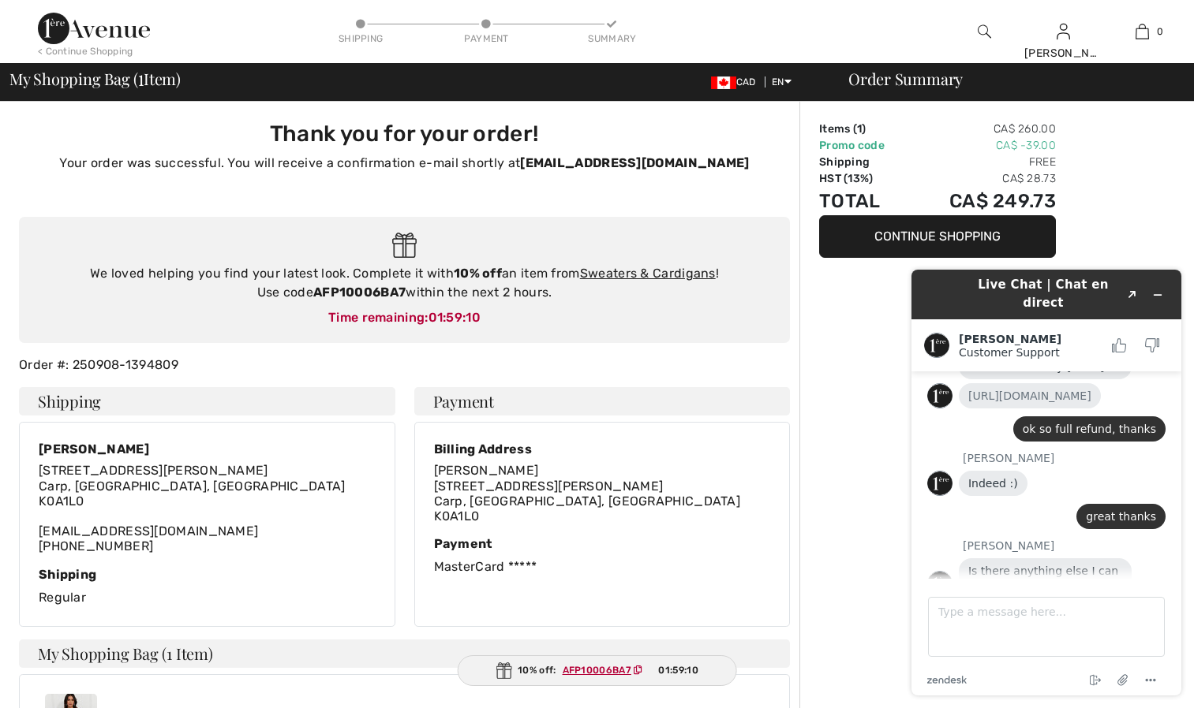
click at [934, 504] on div "great thanks" at bounding box center [1046, 518] width 238 height 29
